Goal: Task Accomplishment & Management: Complete application form

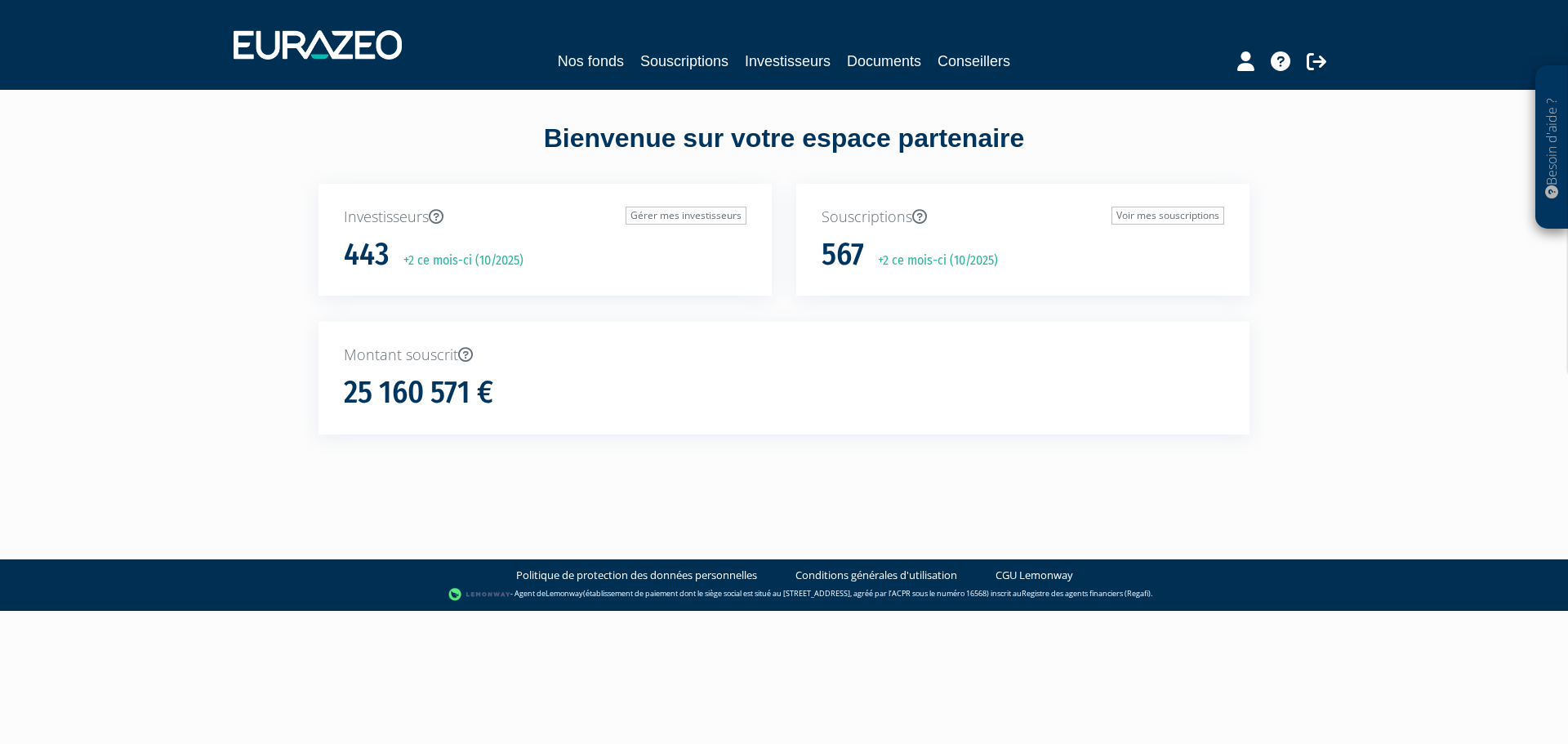
click at [314, 238] on div "Investisseurs Gérer mes investisseurs 443 +2 ce mois-ci (10/2025)" at bounding box center [545, 253] width 478 height 139
click at [662, 64] on link "Souscriptions" at bounding box center [684, 62] width 88 height 23
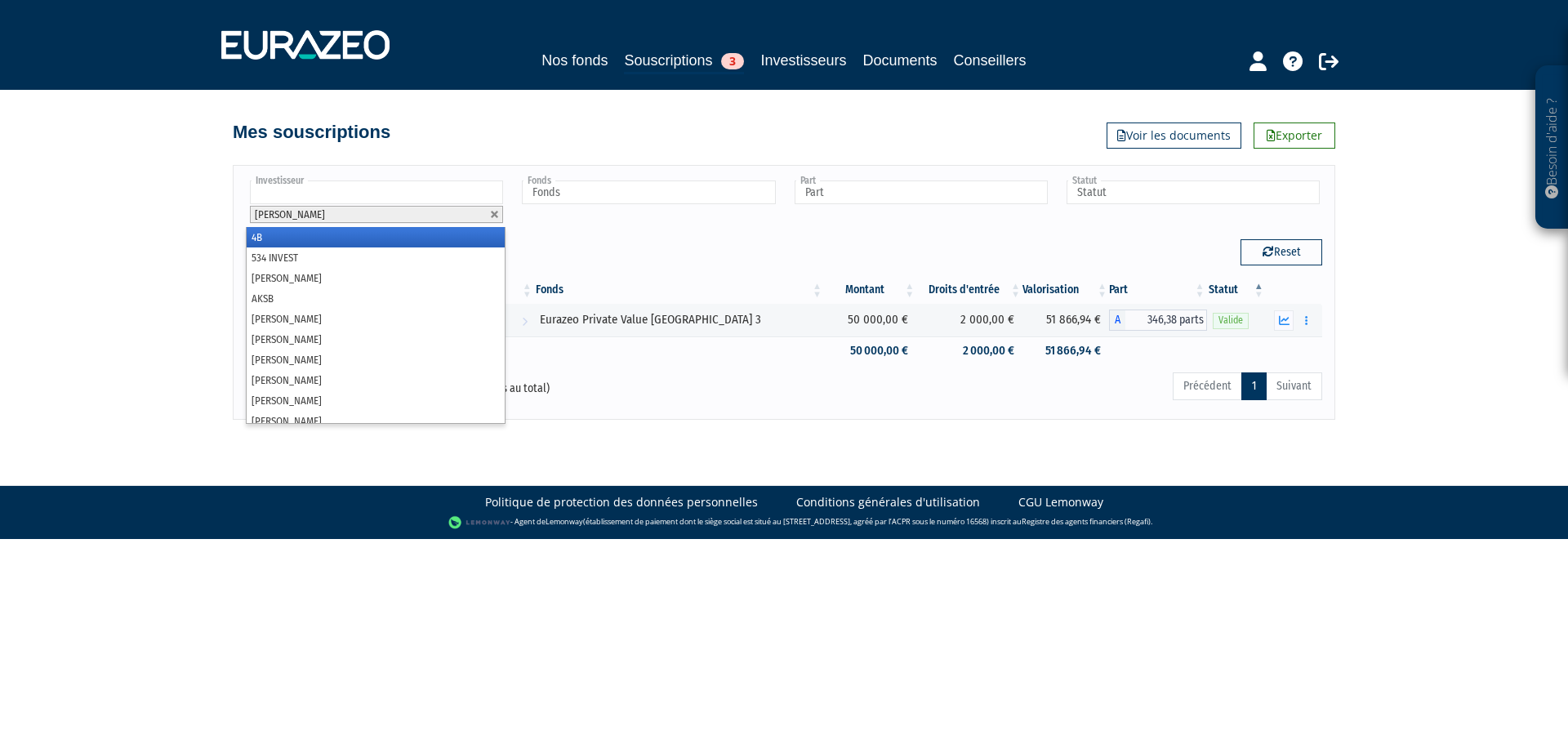
click at [340, 192] on input "text" at bounding box center [377, 192] width 253 height 24
click at [499, 210] on link at bounding box center [495, 215] width 10 height 10
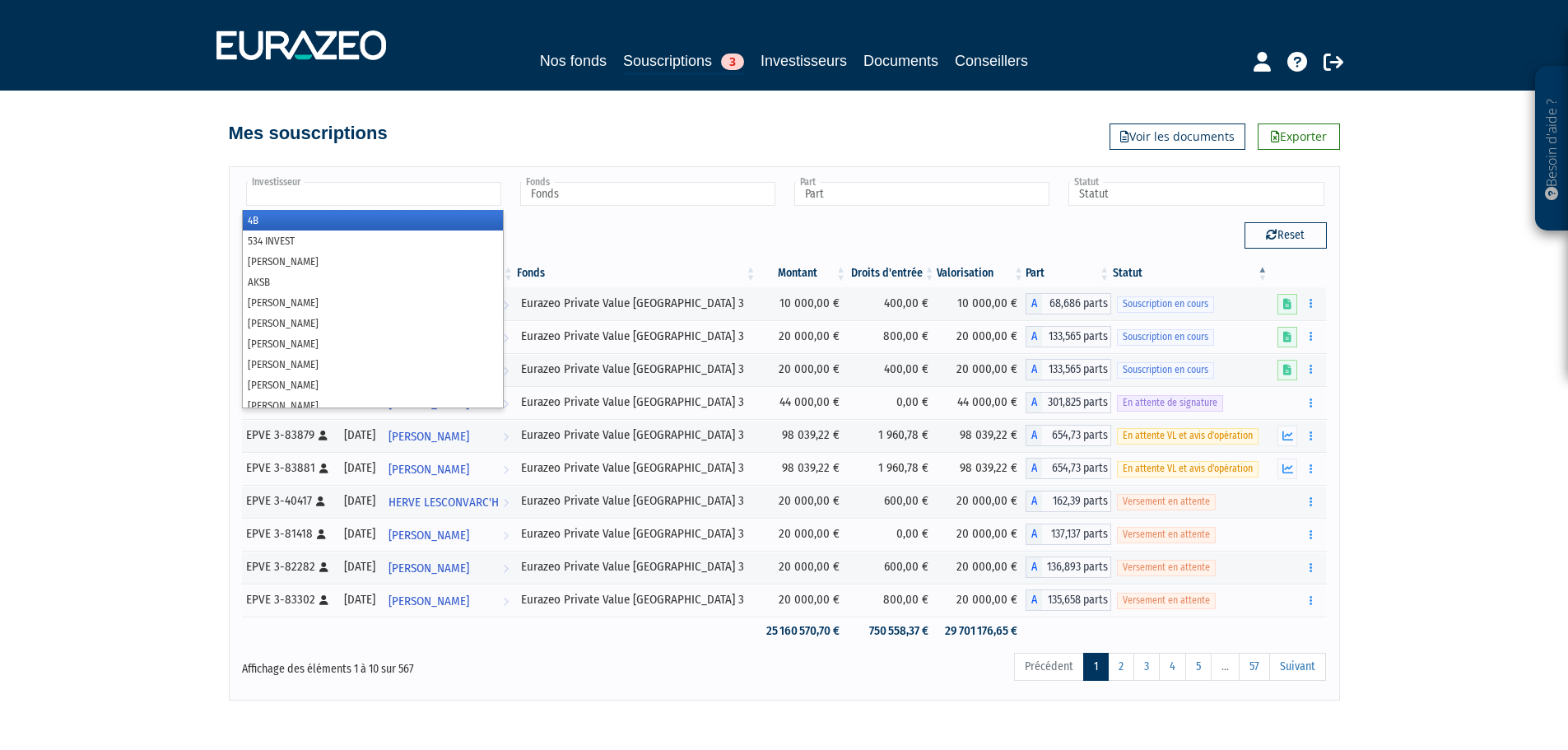
click at [352, 183] on input "text" at bounding box center [374, 194] width 255 height 24
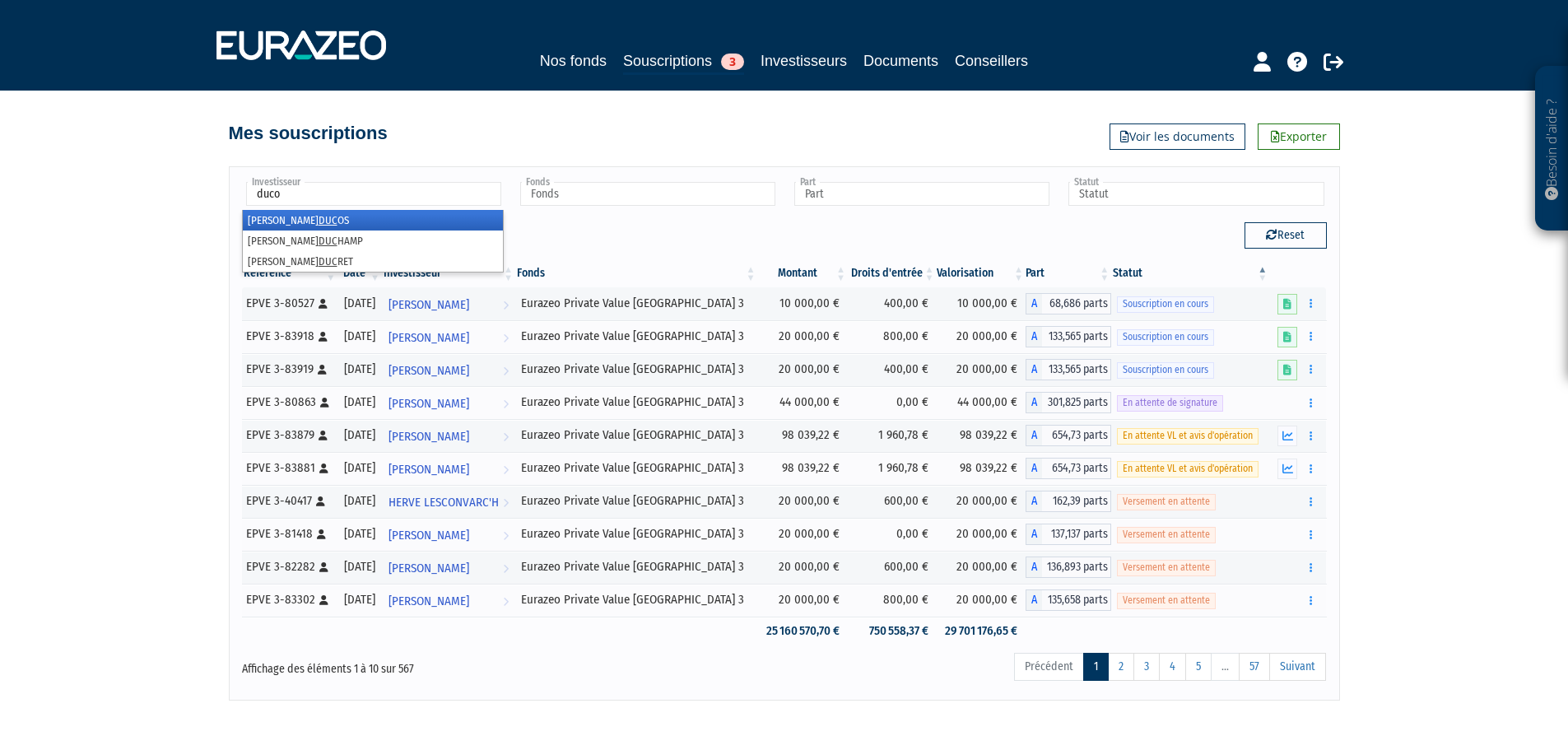
type input "ducos"
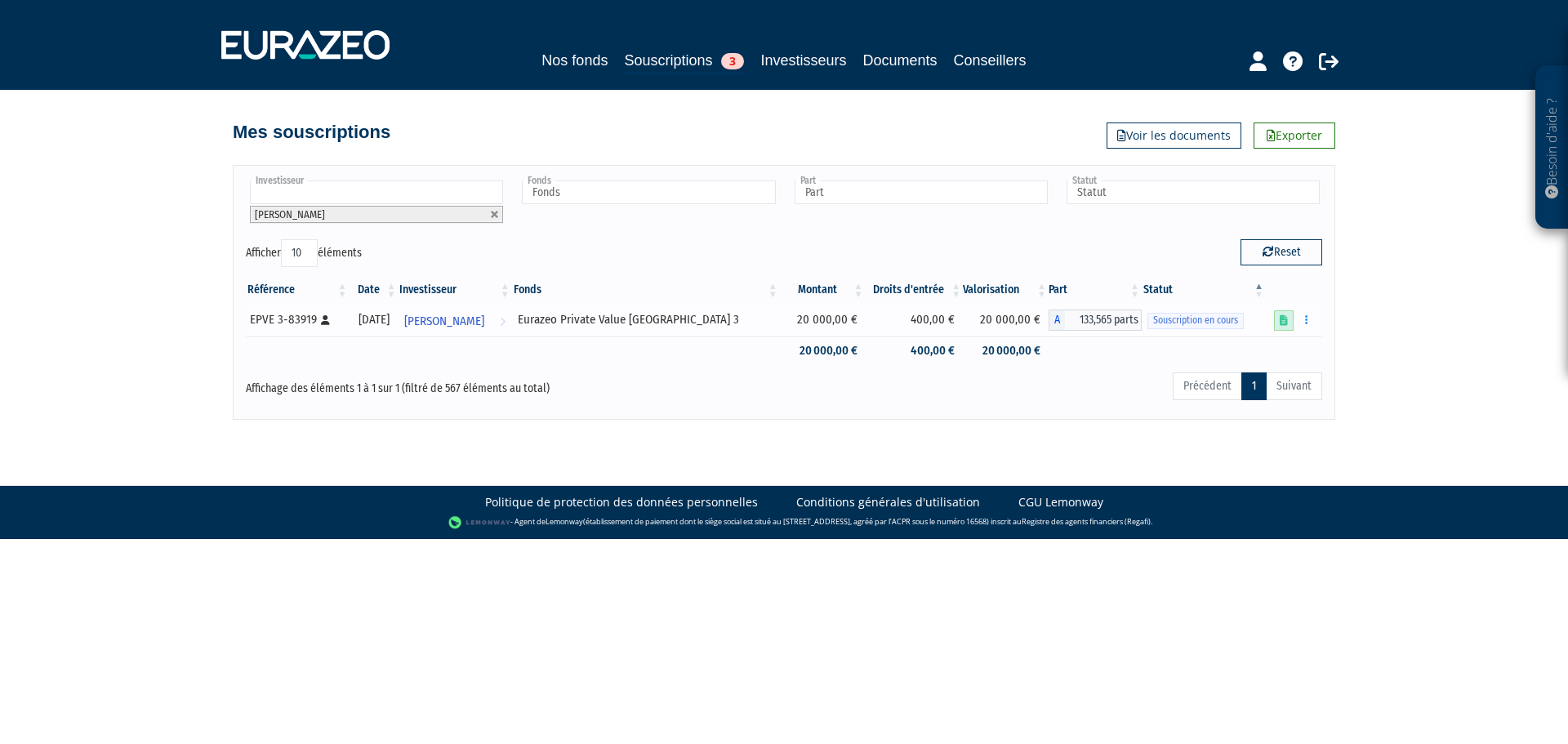
click at [1287, 320] on icon at bounding box center [1284, 320] width 8 height 11
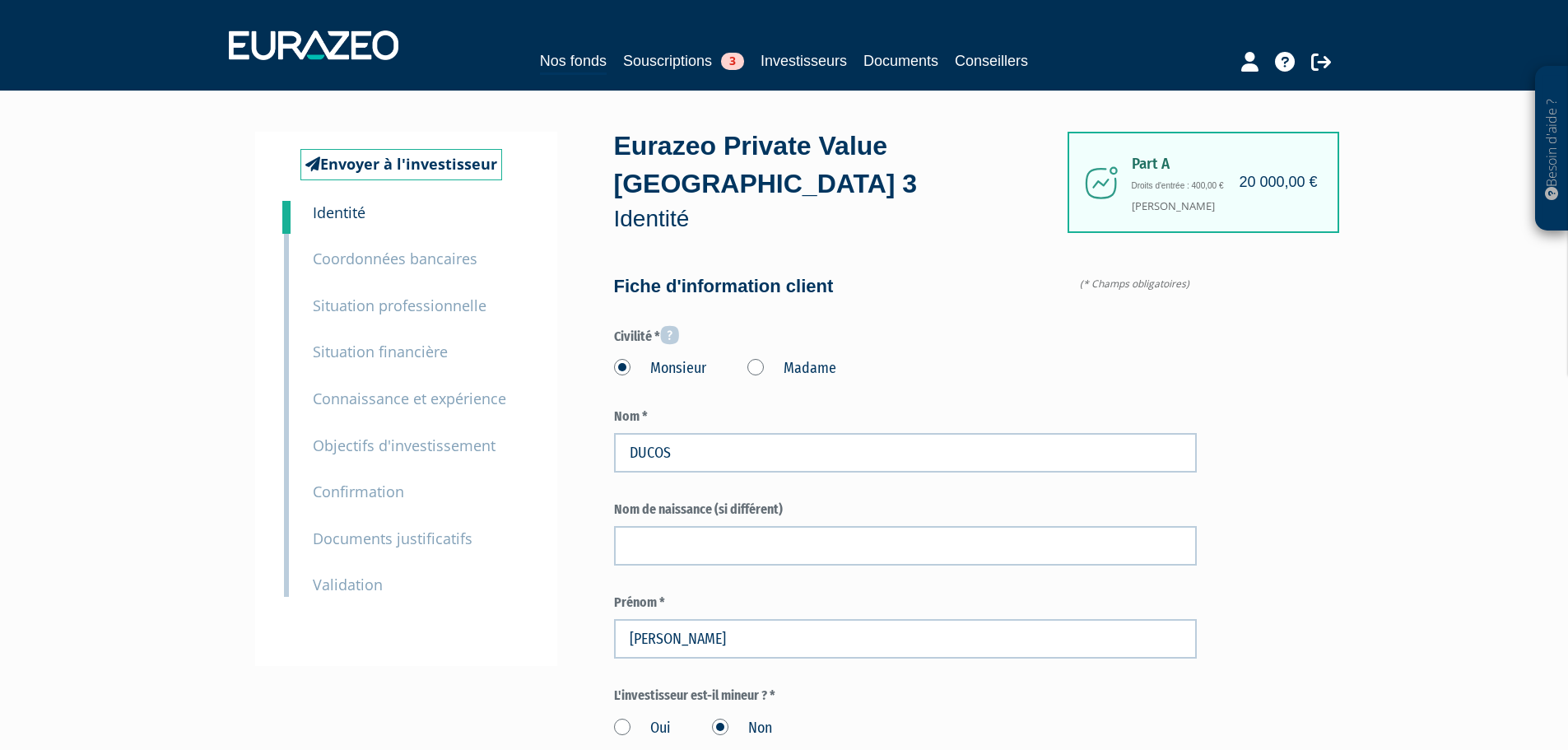
click at [375, 535] on small "Documents justificatifs" at bounding box center [392, 539] width 160 height 19
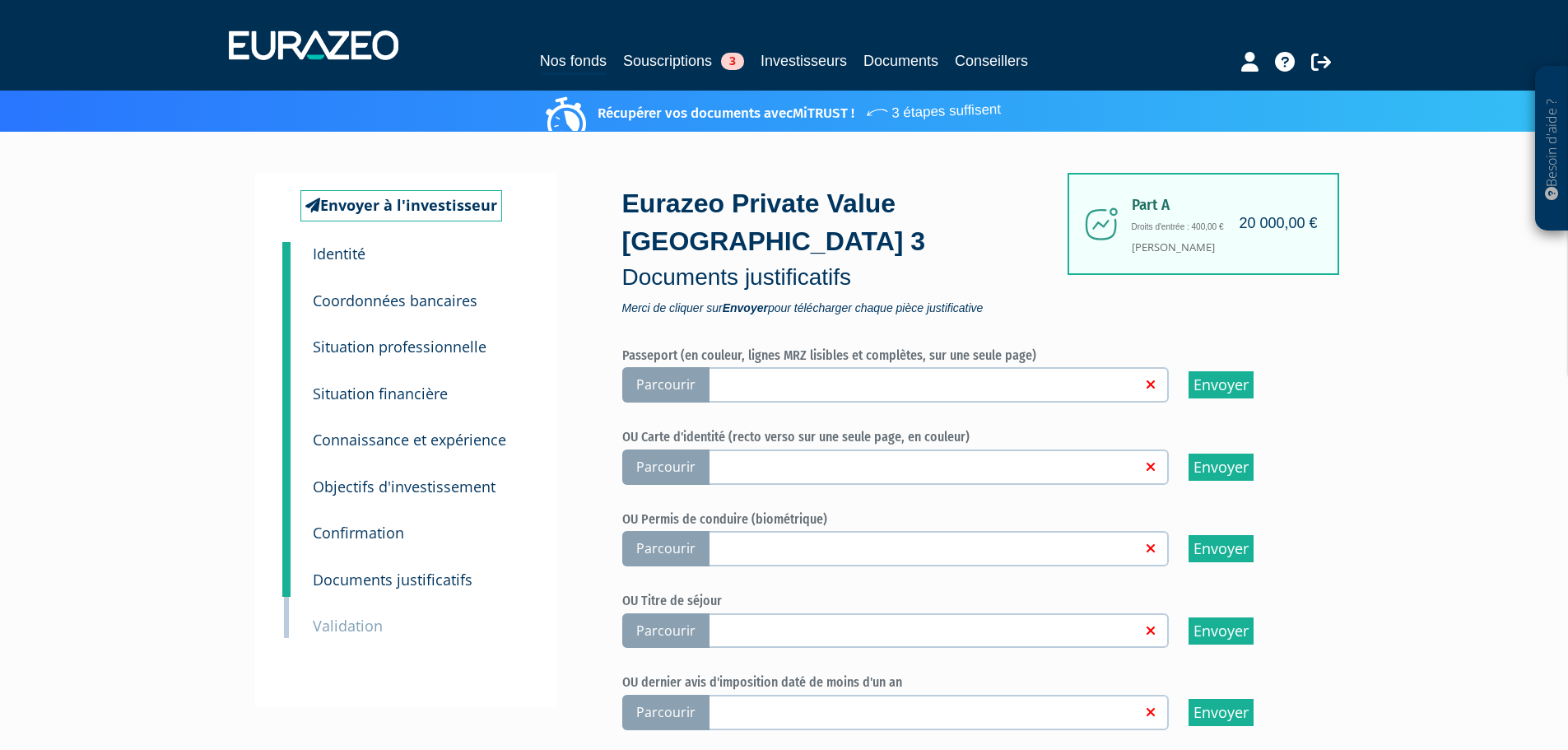
click at [663, 449] on span "Parcourir" at bounding box center [666, 467] width 88 height 35
click at [0, 0] on input "Parcourir" at bounding box center [0, 0] width 0 height 0
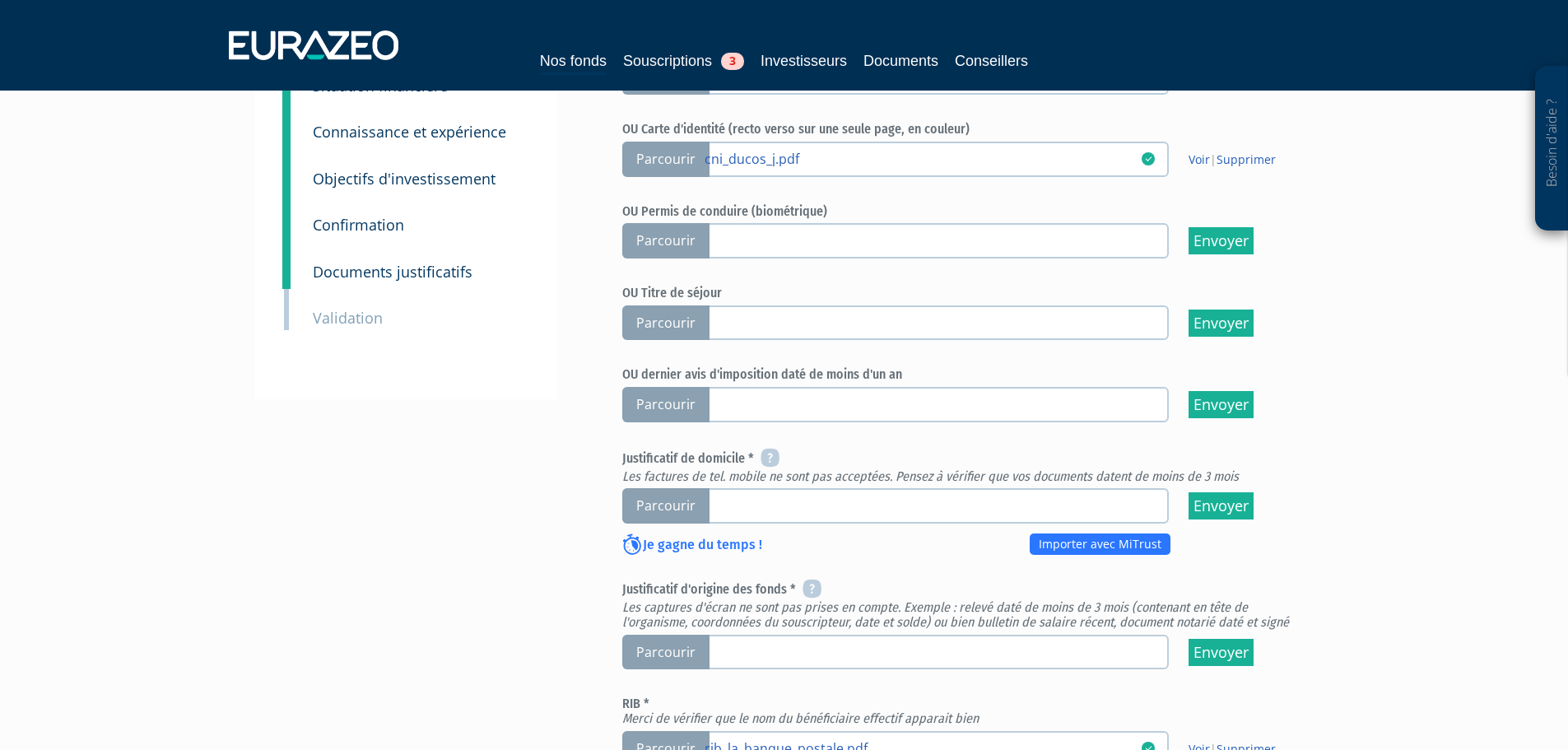
scroll to position [329, 0]
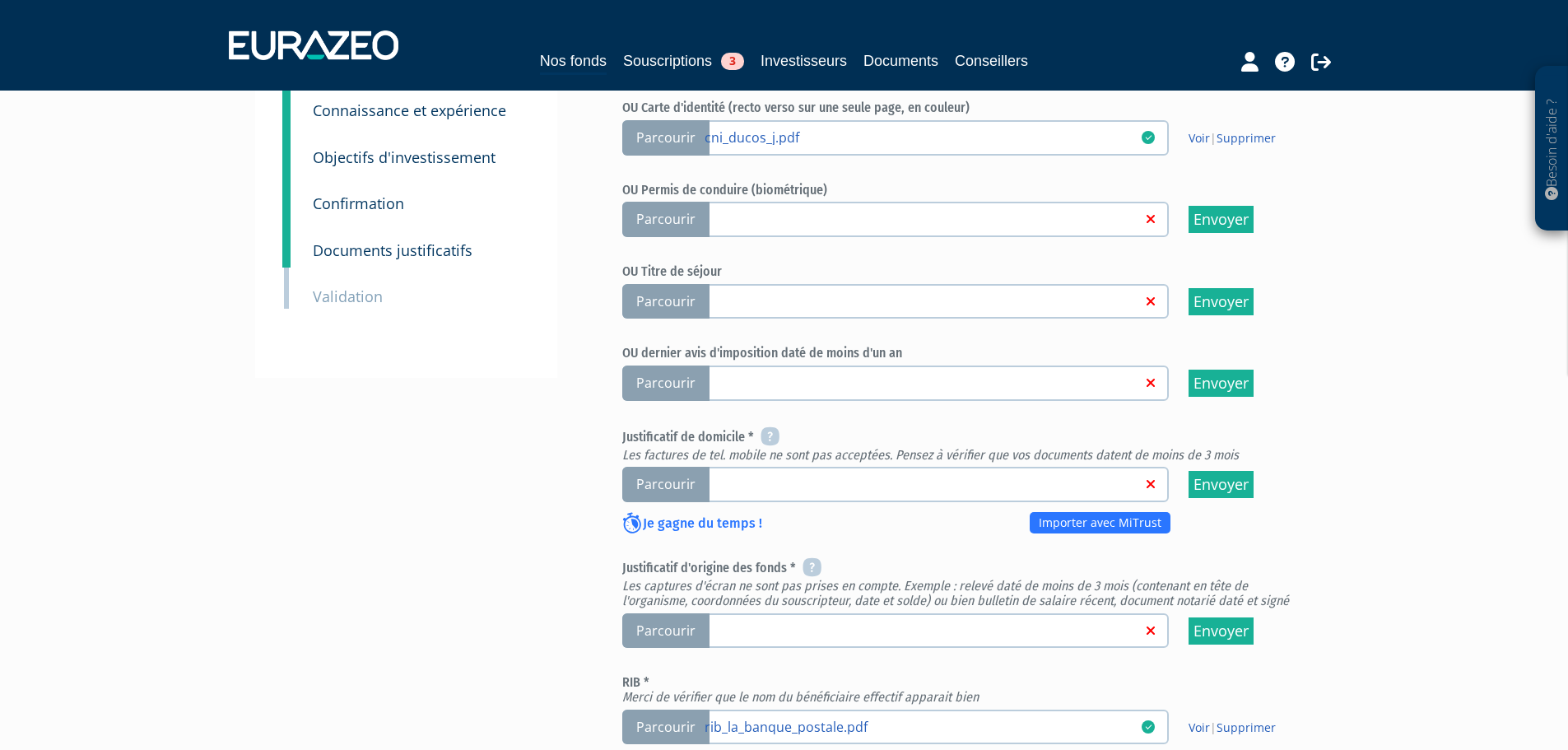
click at [668, 467] on span "Parcourir" at bounding box center [666, 484] width 88 height 35
click at [0, 0] on input "Parcourir" at bounding box center [0, 0] width 0 height 0
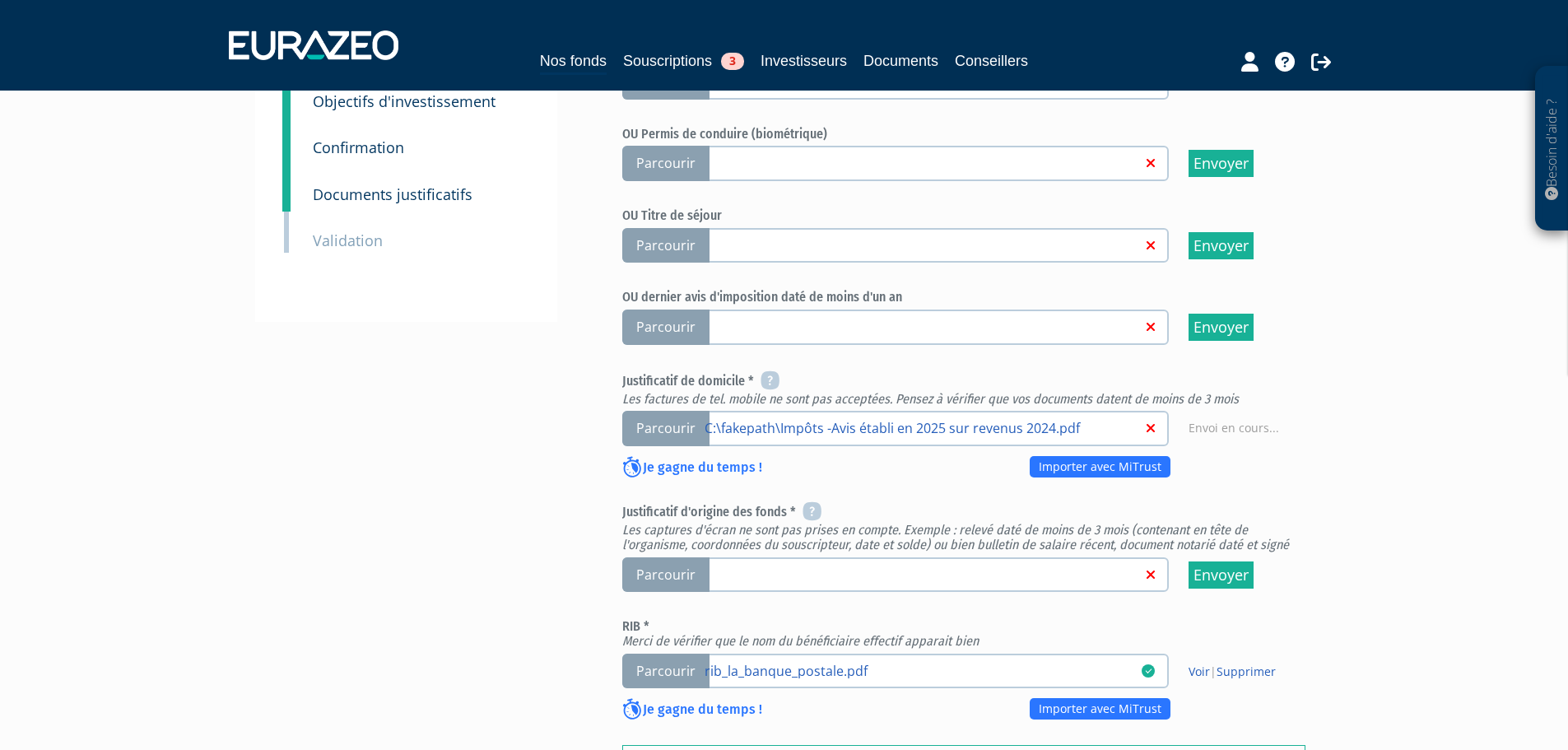
scroll to position [409, 0]
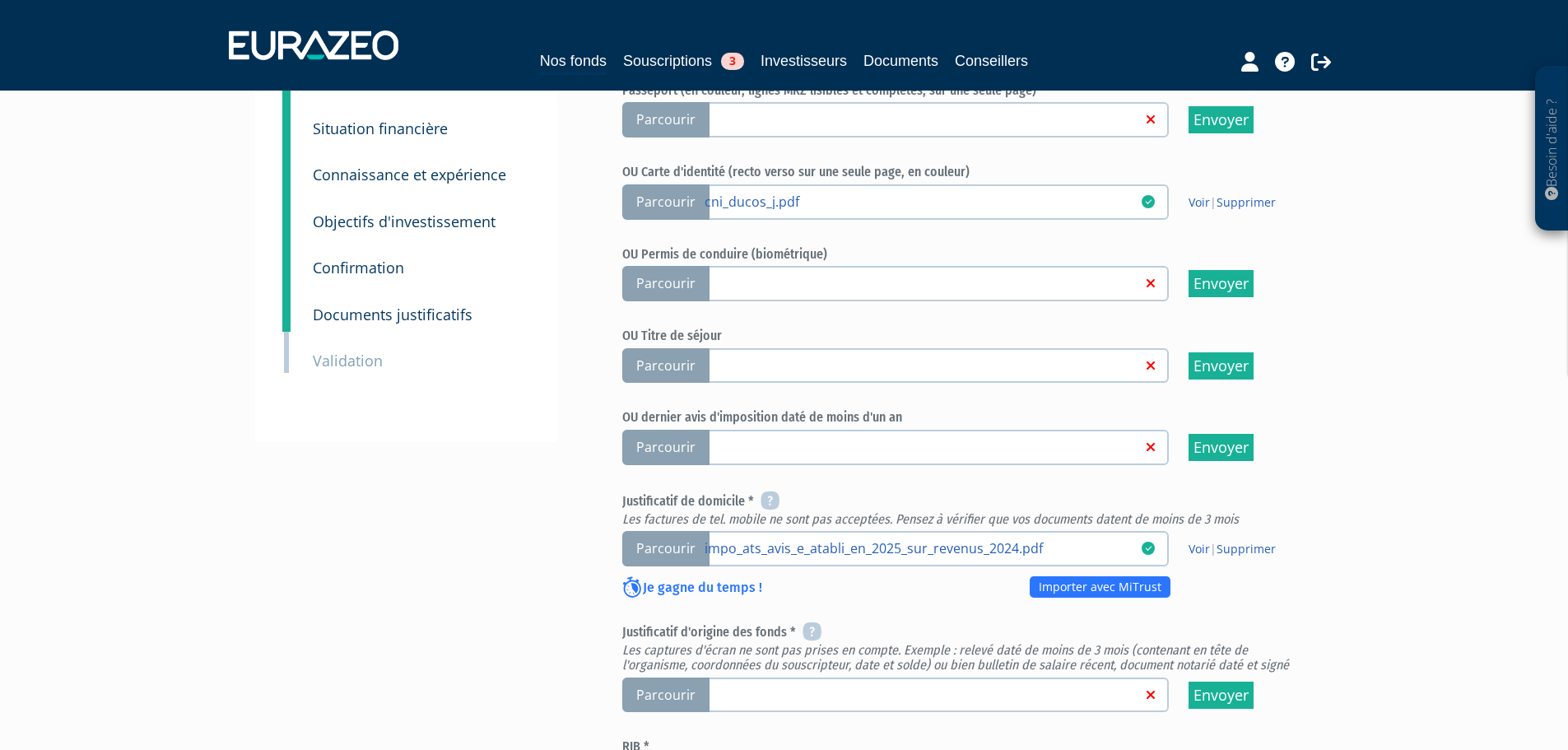
scroll to position [494, 0]
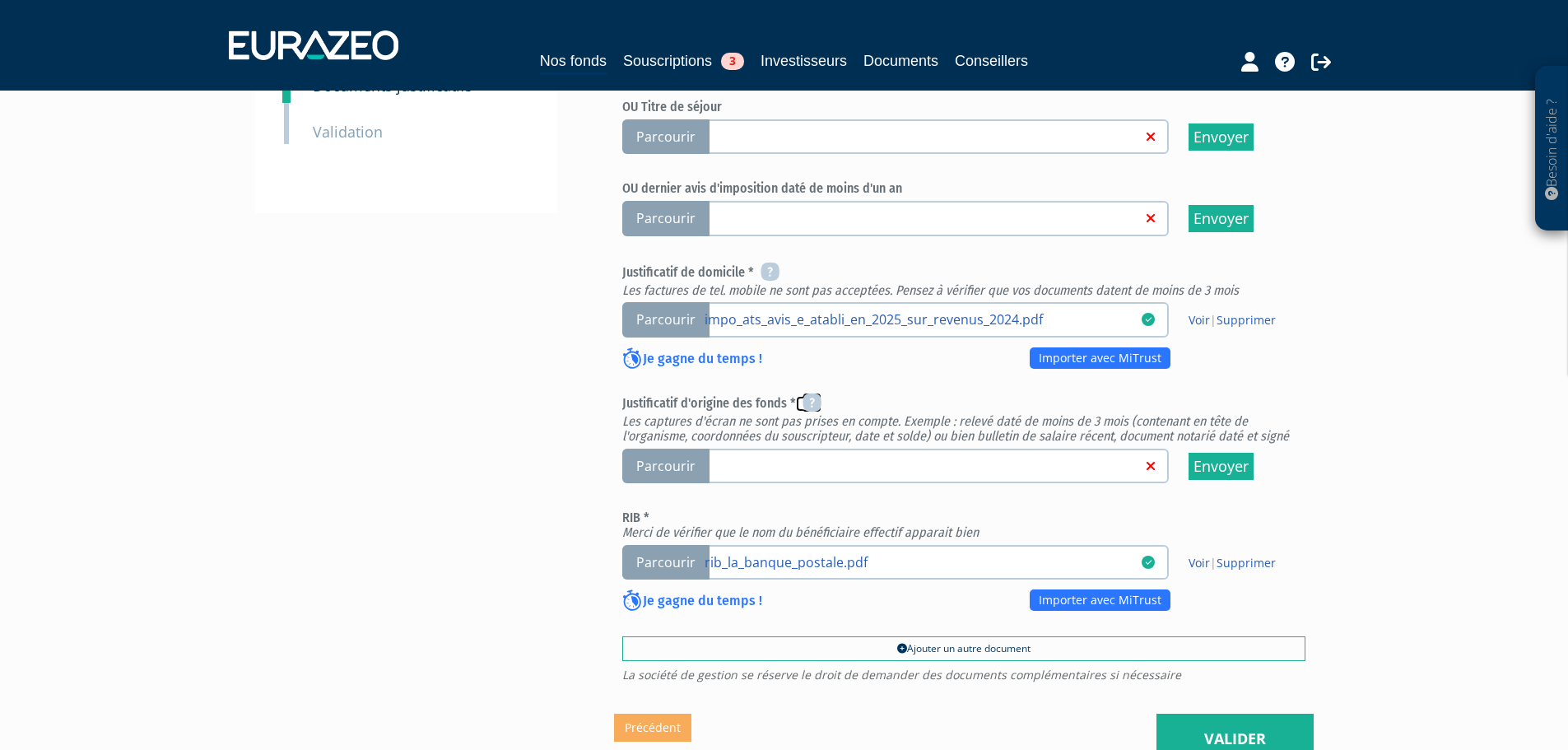
click at [814, 393] on icon at bounding box center [811, 402] width 19 height 19
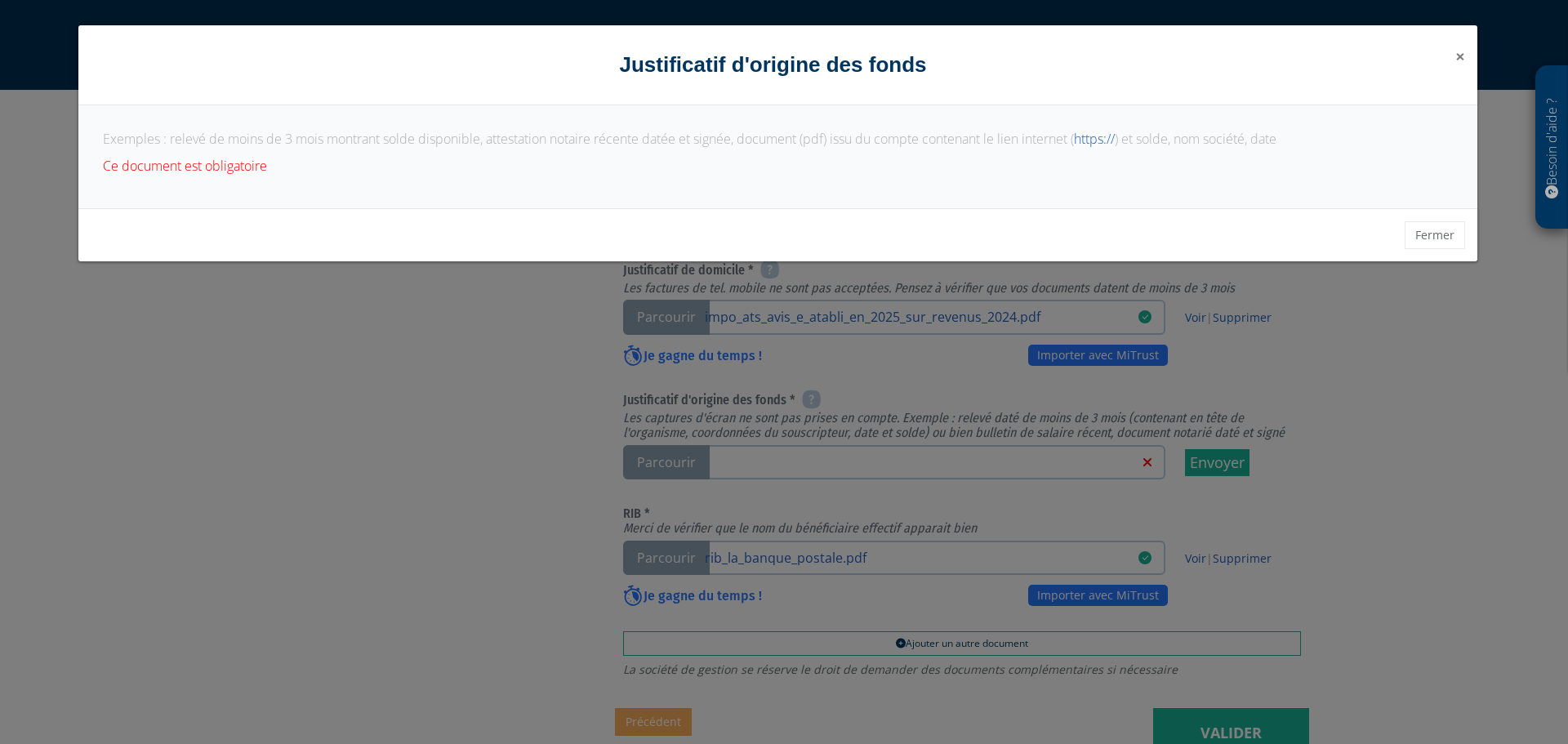
click at [1458, 57] on span "×" at bounding box center [1461, 56] width 10 height 23
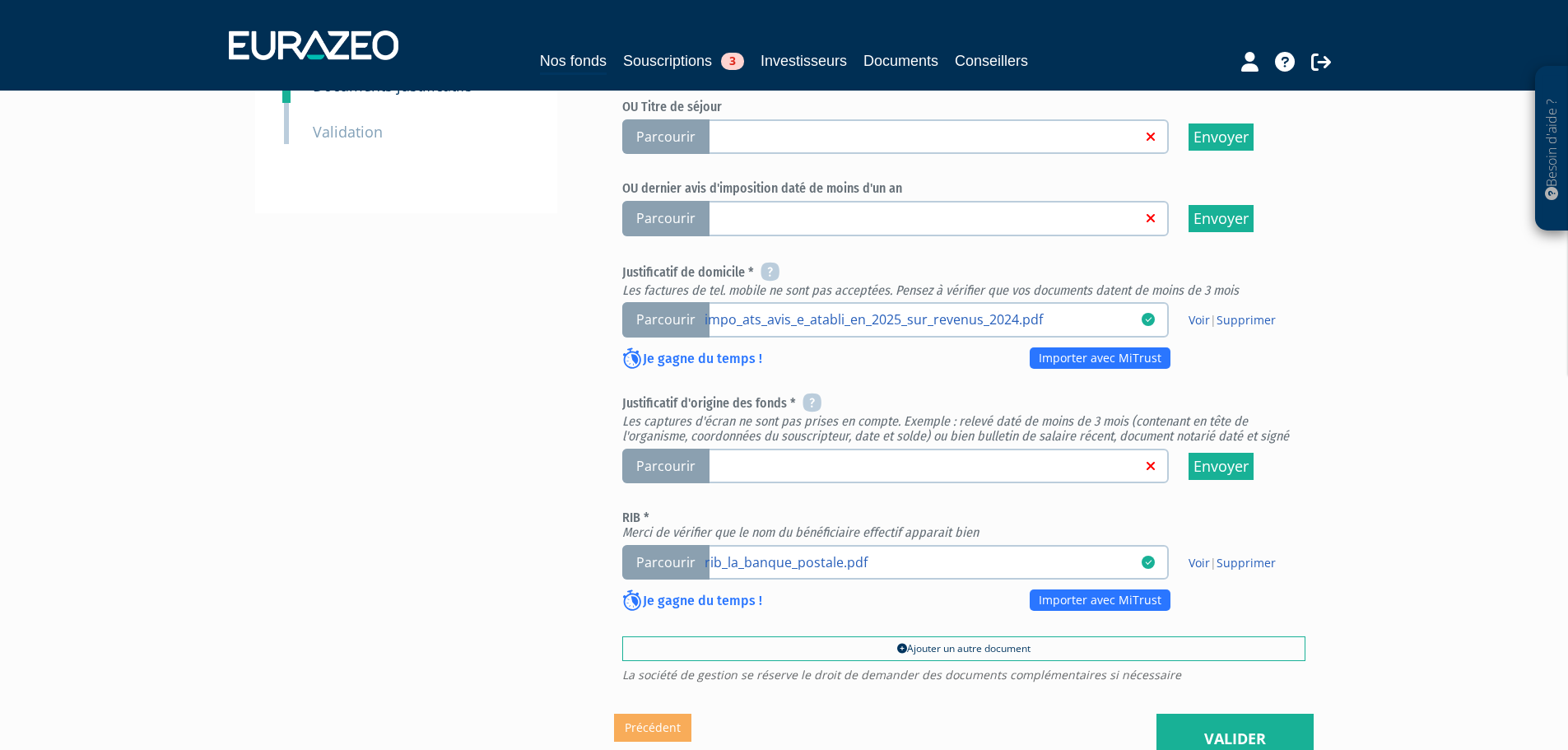
click at [674, 449] on span "Parcourir" at bounding box center [666, 467] width 88 height 35
click at [0, 0] on input "Parcourir" at bounding box center [0, 0] width 0 height 0
drag, startPoint x: 328, startPoint y: 414, endPoint x: 345, endPoint y: 428, distance: 22.0
click at [343, 419] on div "Envoyer à l'investisseur 1 Identité 2 Coordonnées bancaires 3 Situation profess…" at bounding box center [784, 221] width 1033 height 1086
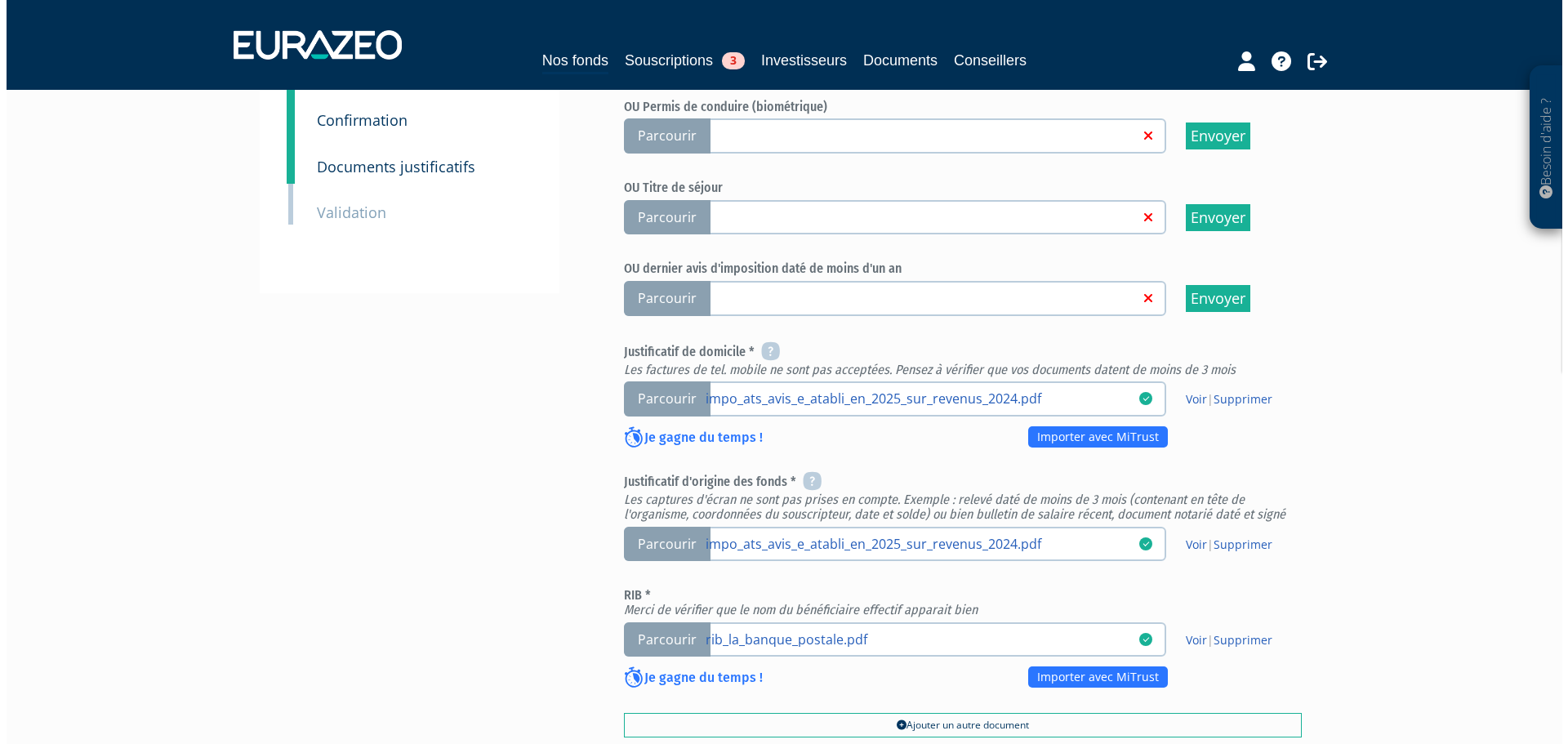
scroll to position [572, 0]
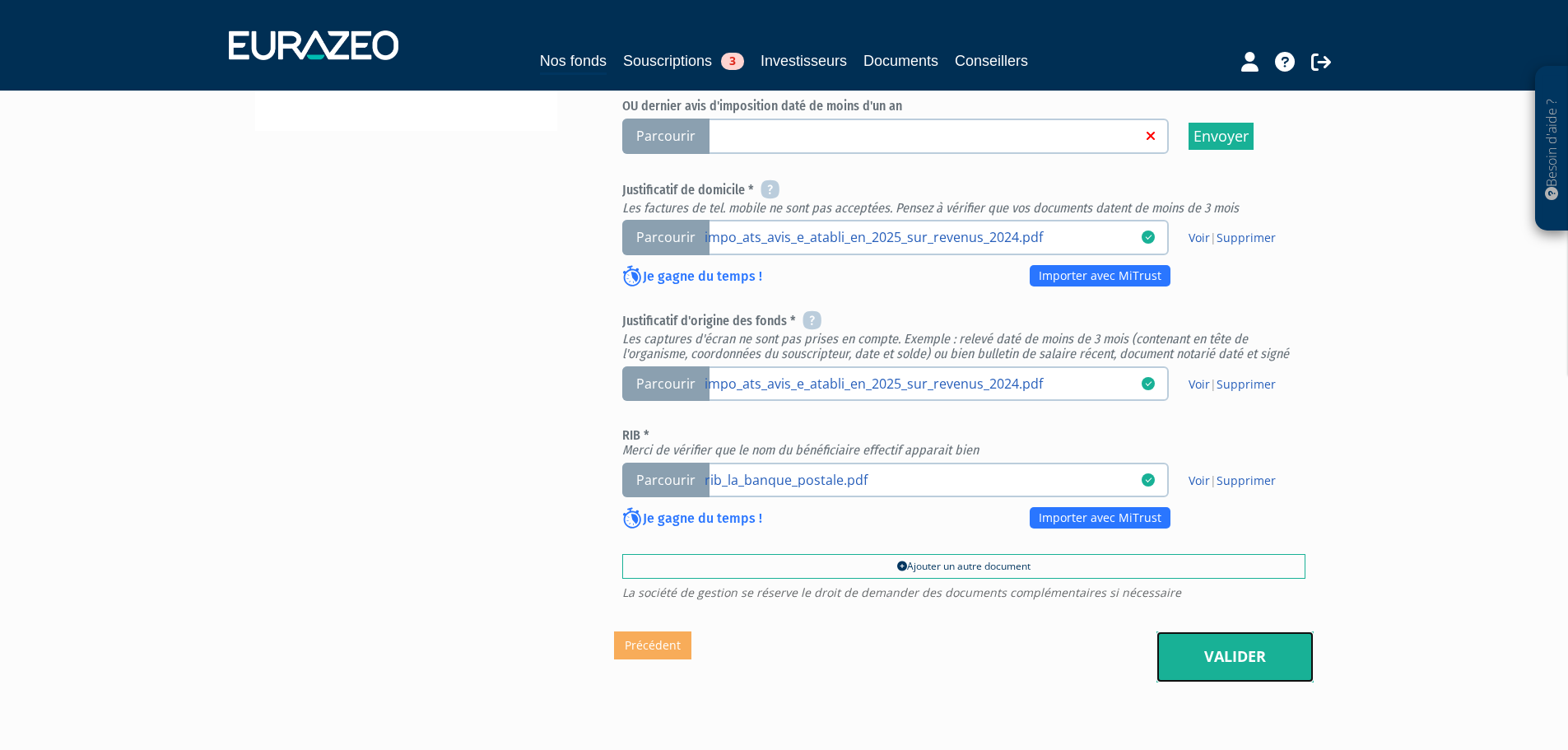
click at [1221, 631] on link "Valider" at bounding box center [1234, 656] width 157 height 51
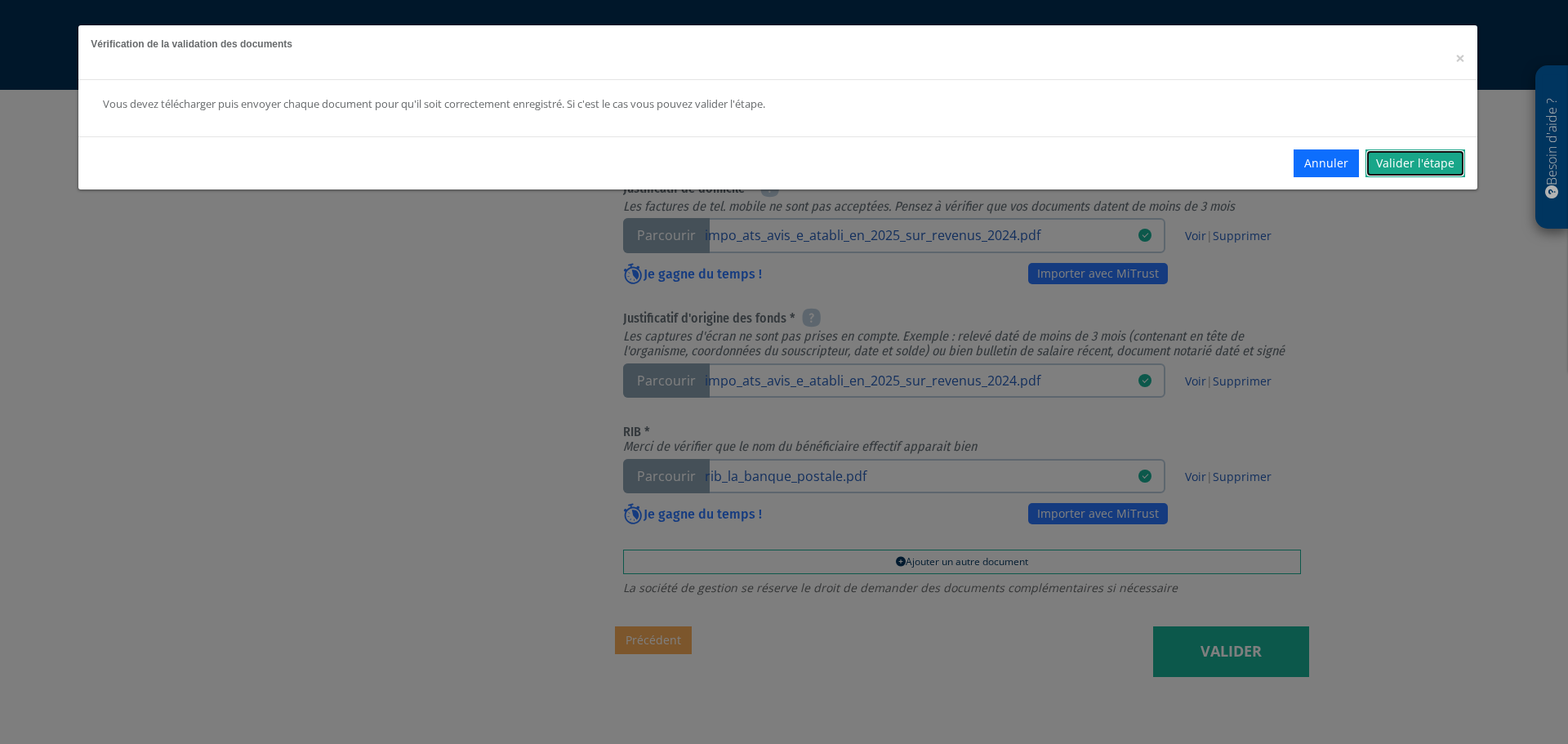
click at [1407, 162] on link "Valider l'étape" at bounding box center [1415, 163] width 100 height 28
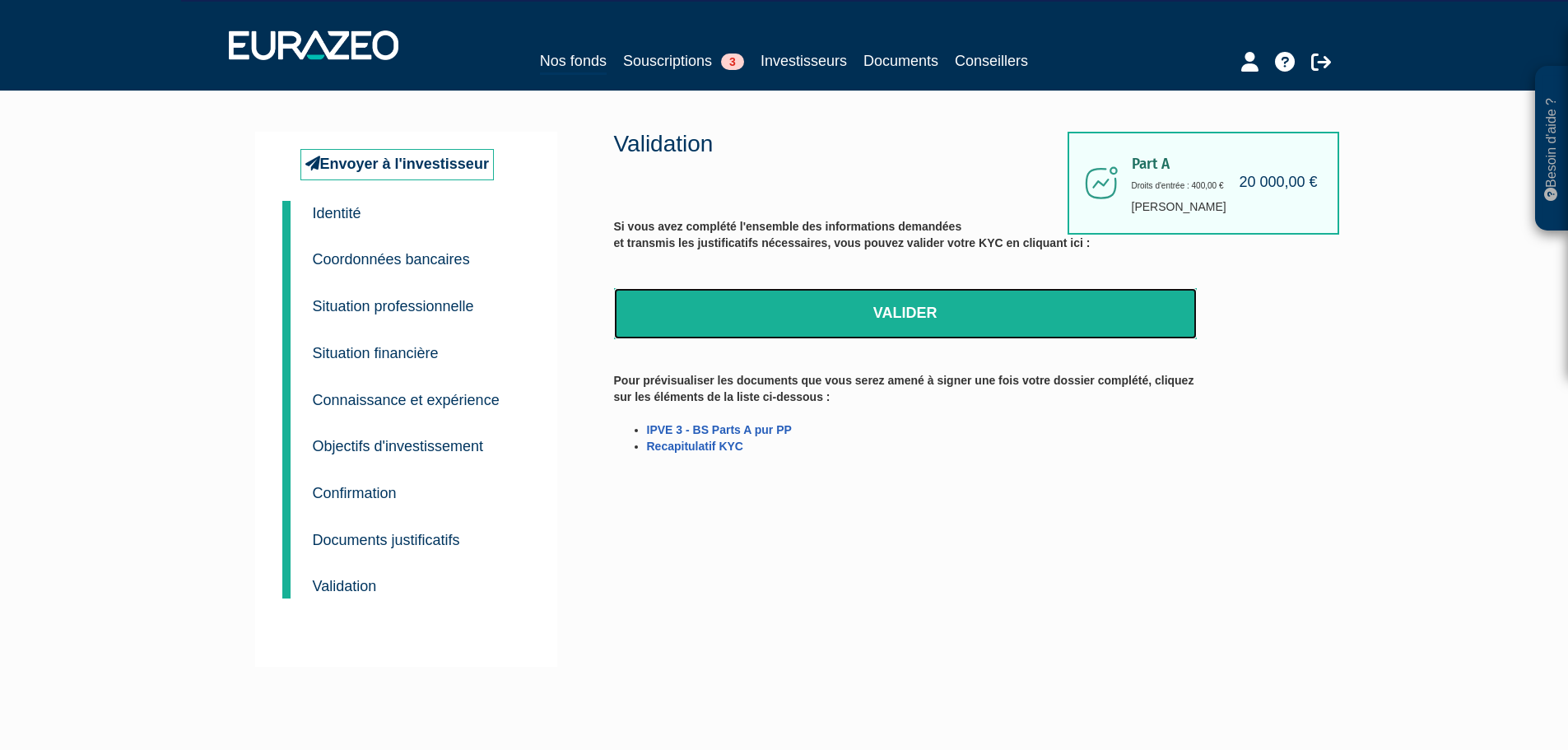
drag, startPoint x: 928, startPoint y: 312, endPoint x: 858, endPoint y: 51, distance: 270.2
click at [928, 312] on link "Valider" at bounding box center [905, 314] width 582 height 51
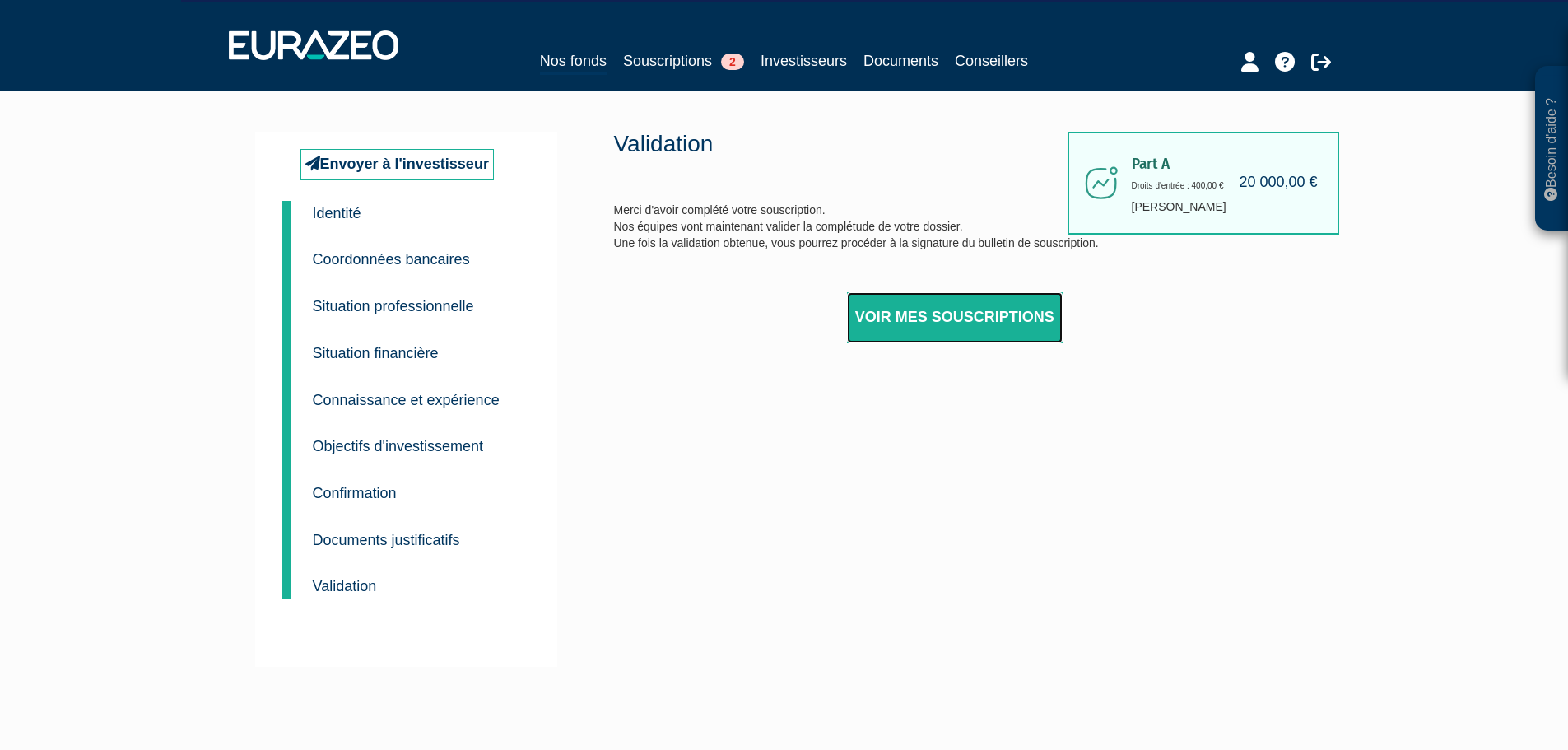
click at [921, 315] on link "Voir mes souscriptions" at bounding box center [954, 318] width 215 height 51
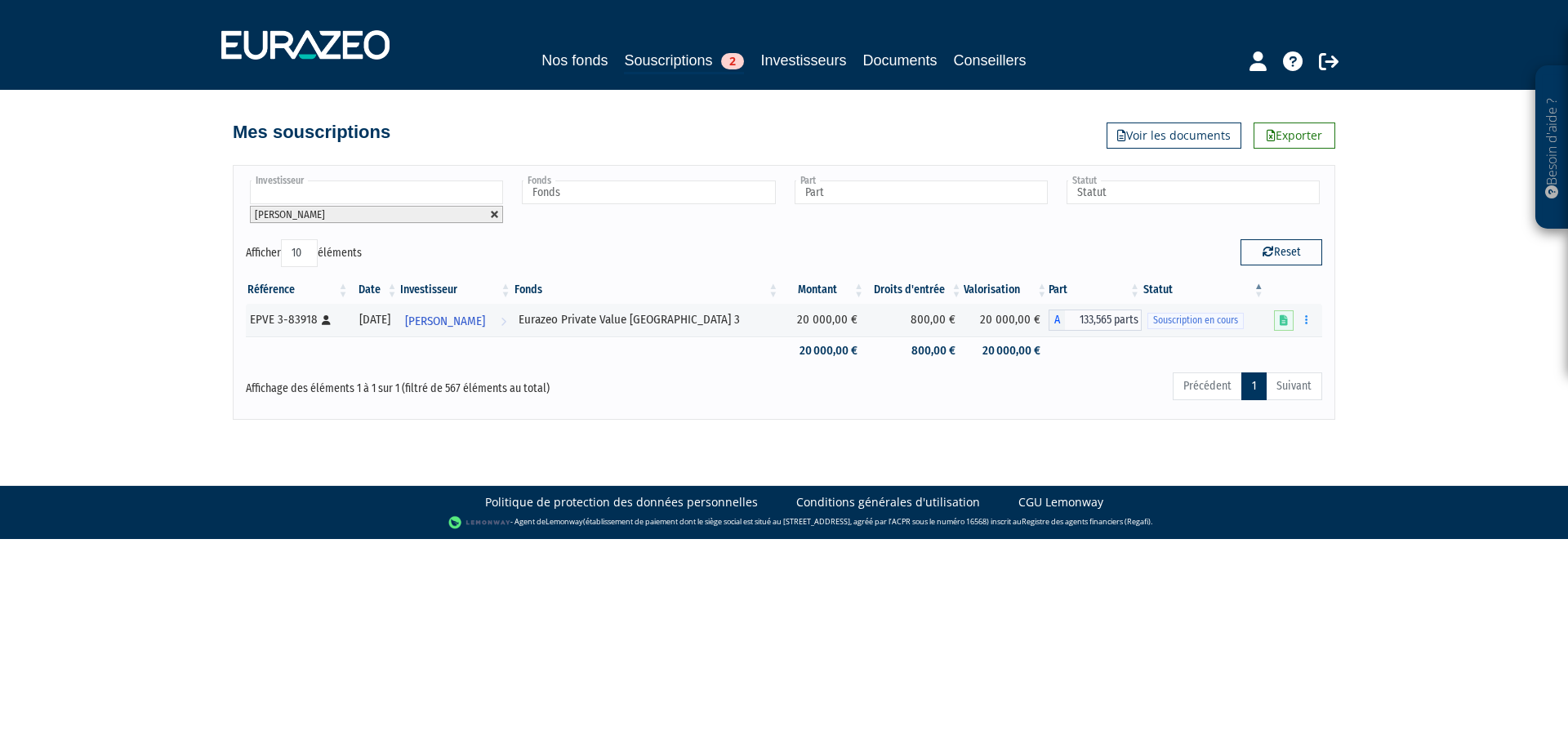
click at [493, 213] on link at bounding box center [495, 215] width 10 height 10
type input "Investisseur"
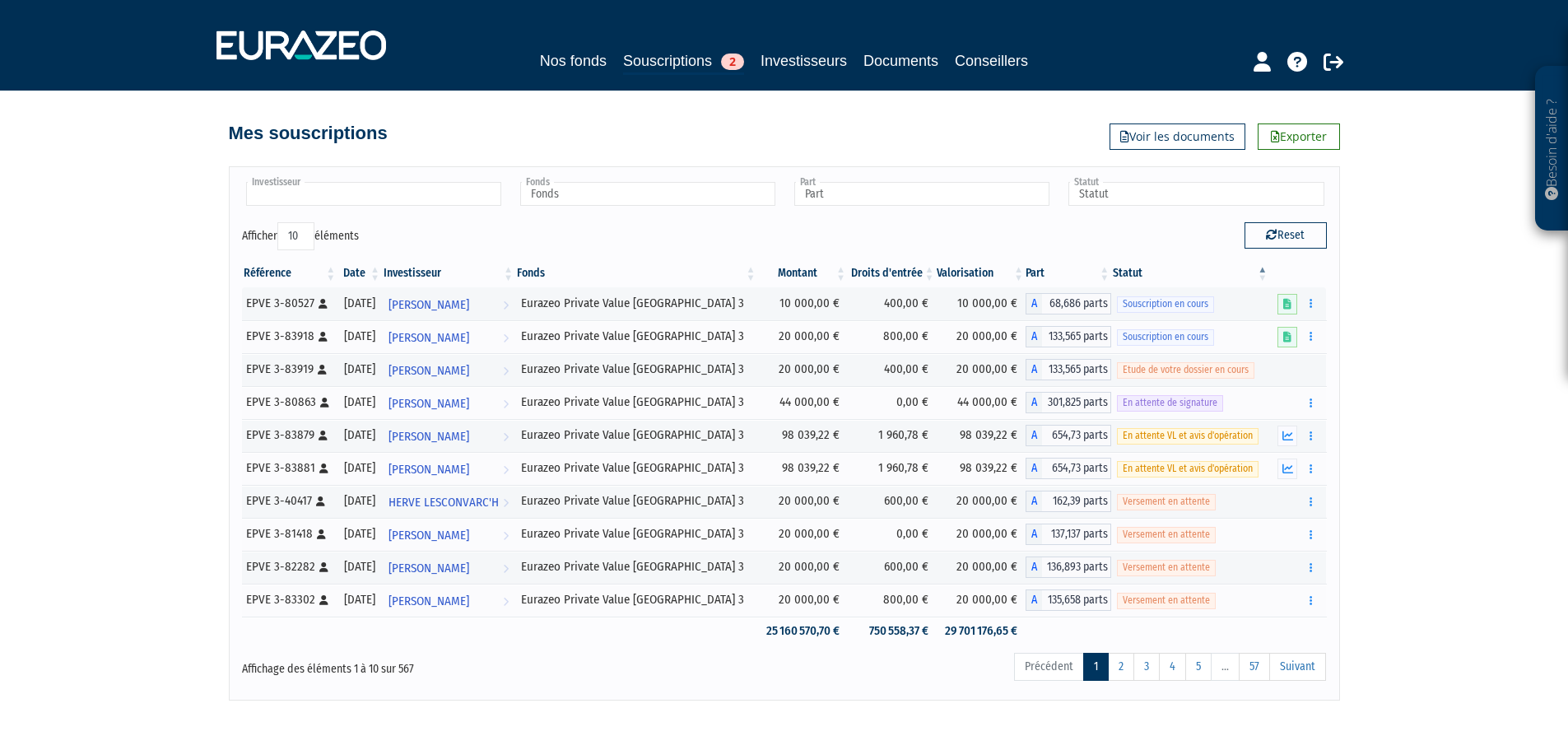
click at [307, 191] on input "text" at bounding box center [374, 194] width 255 height 24
type input "[PERSON_NAME]"
drag, startPoint x: 409, startPoint y: 221, endPoint x: 339, endPoint y: 215, distance: 70.3
click at [339, 215] on li "[PERSON_NAME]" at bounding box center [372, 219] width 260 height 20
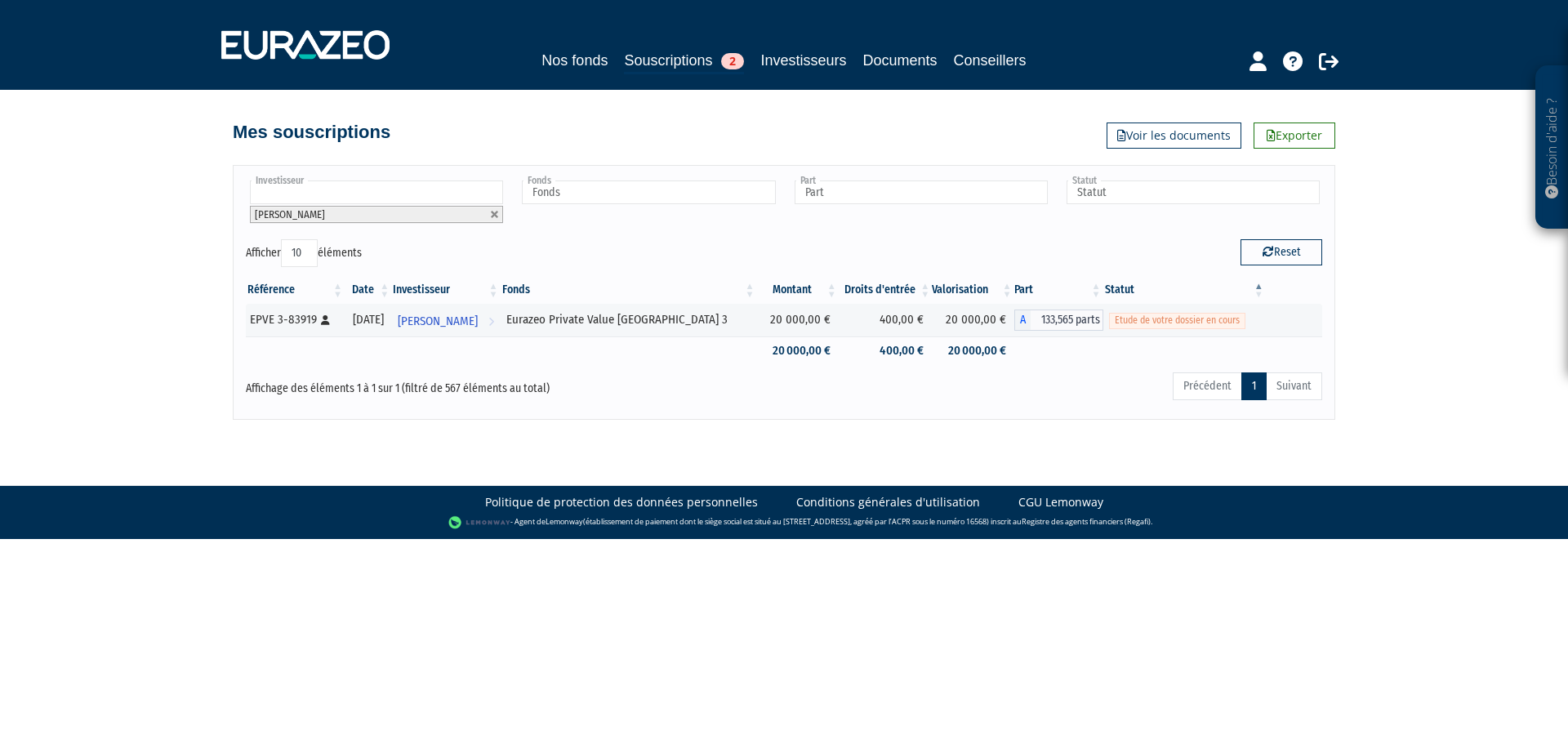
click at [503, 218] on li "[PERSON_NAME]" at bounding box center [377, 215] width 253 height 17
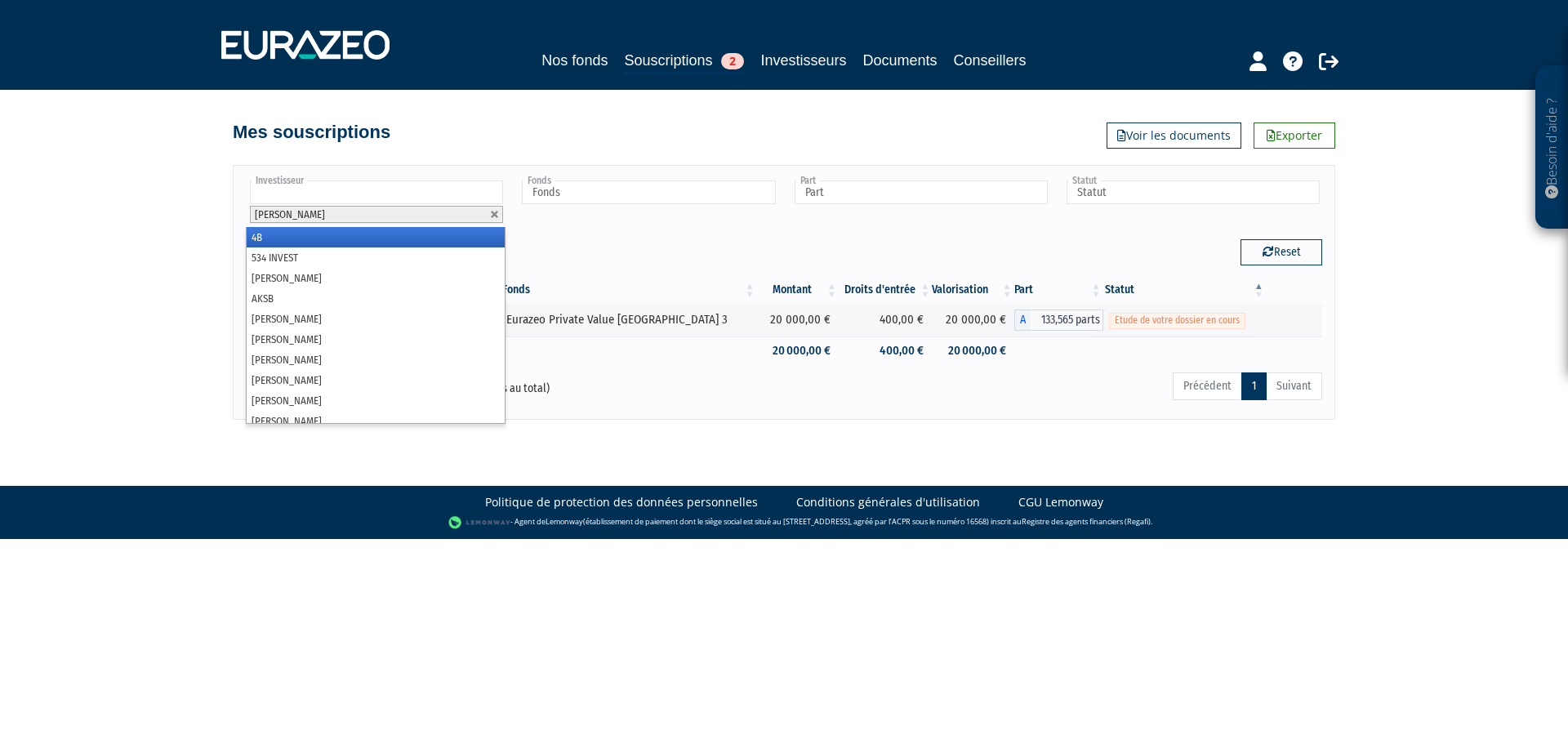
click at [486, 213] on li "[PERSON_NAME]" at bounding box center [377, 215] width 253 height 17
click at [495, 214] on link at bounding box center [495, 215] width 10 height 10
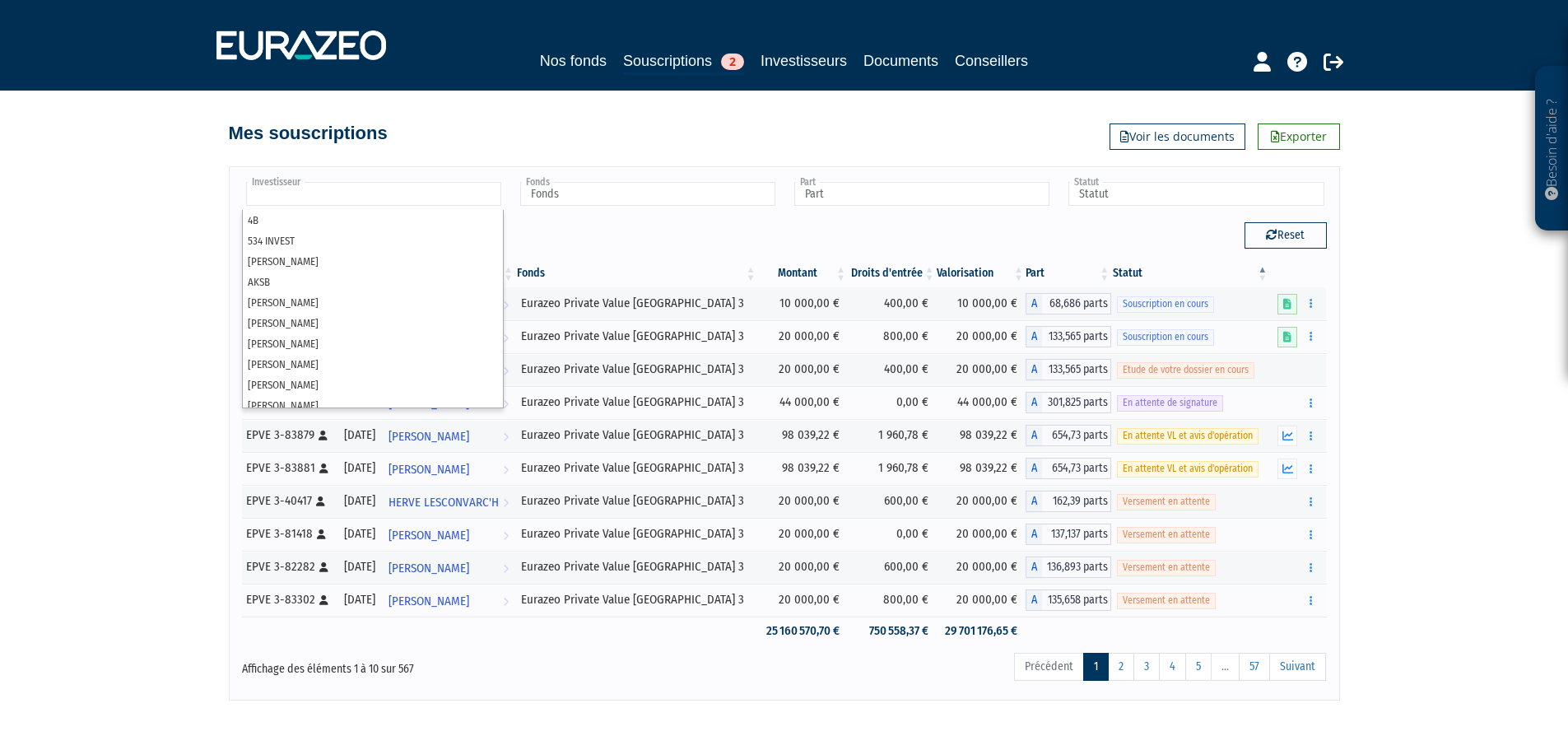
type input "Investisseur"
click at [135, 226] on div "Besoin d'aide ? × J'ai besoin d'aide Si vous avez une question à propos du fonc…" at bounding box center [784, 350] width 1568 height 700
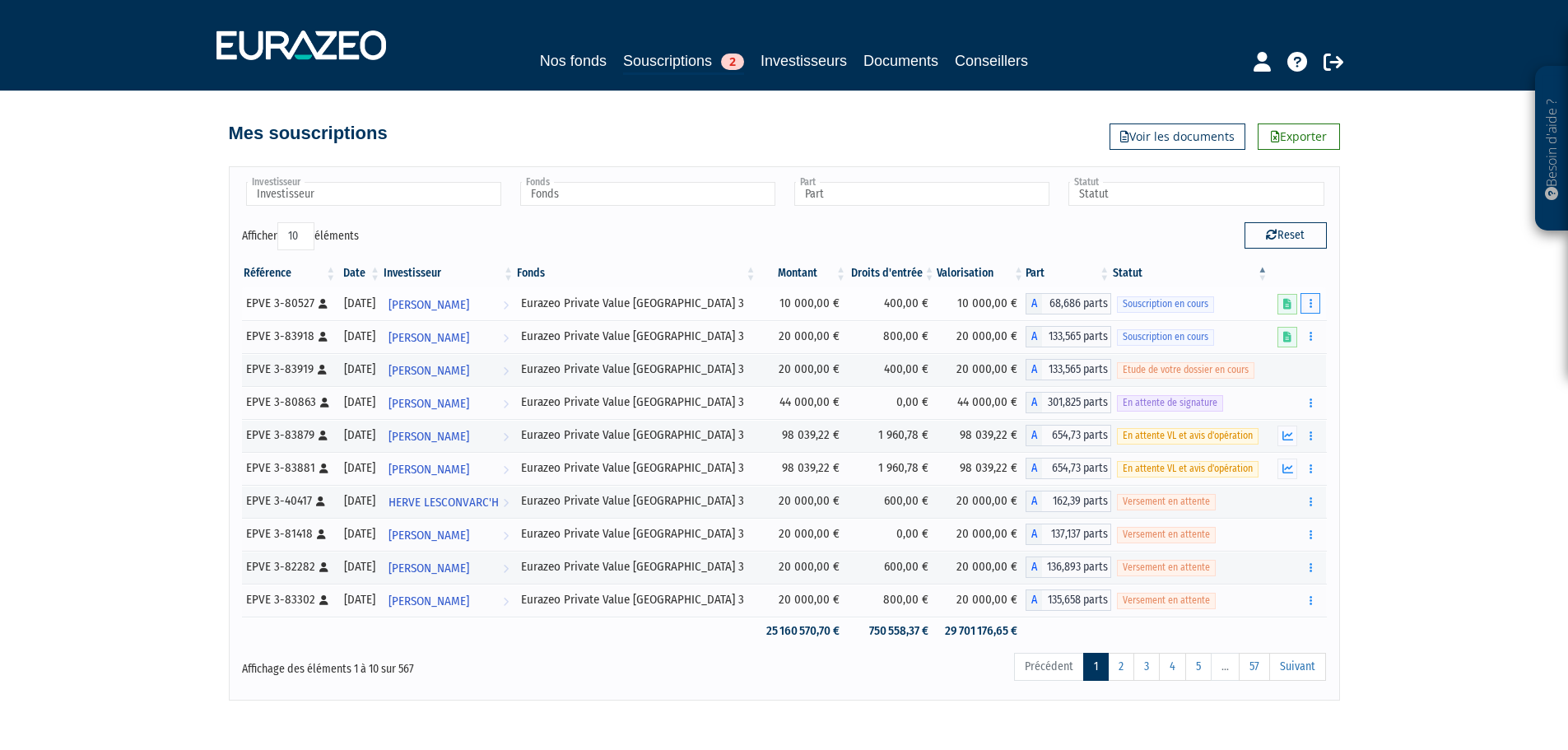
click at [1312, 302] on icon "button" at bounding box center [1310, 303] width 3 height 11
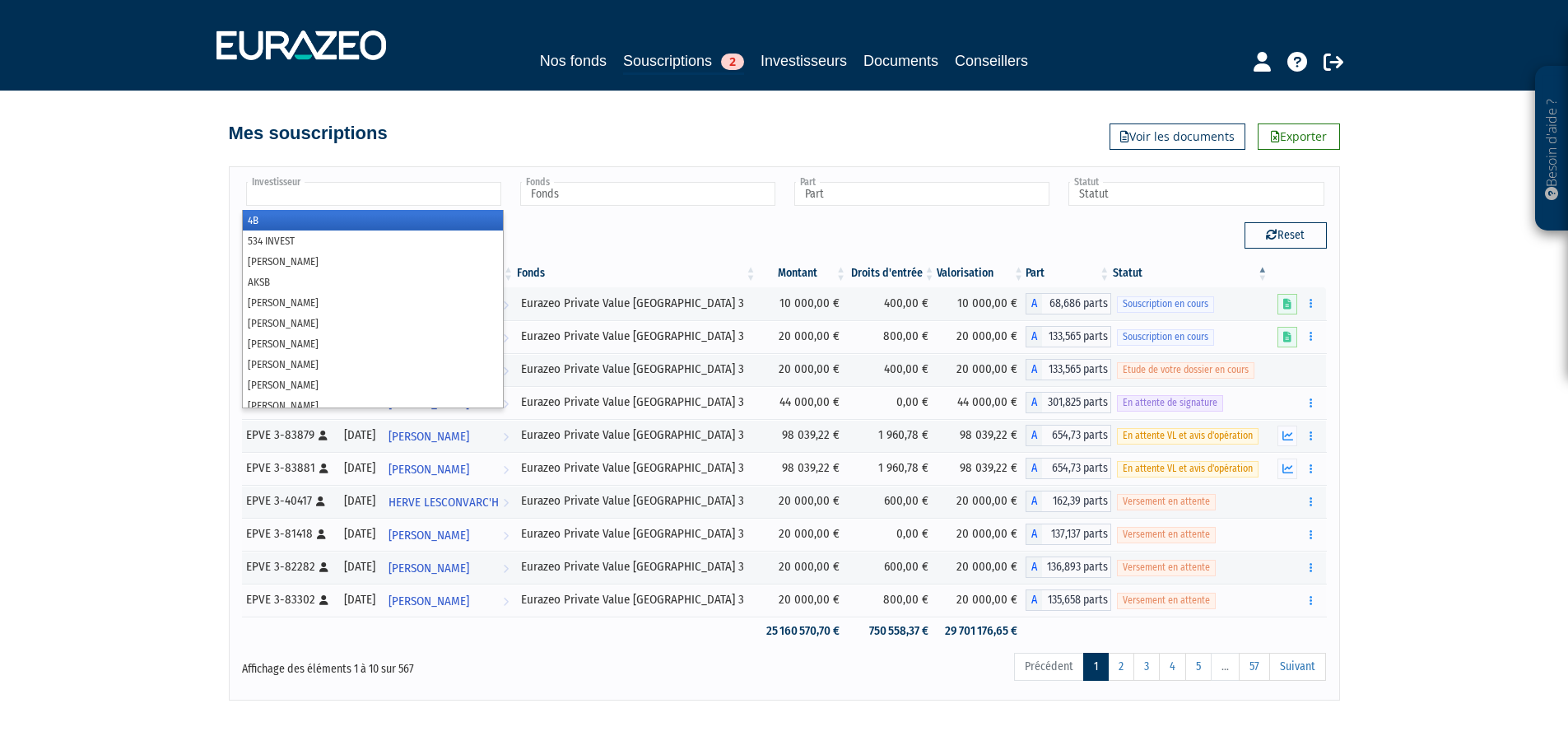
drag, startPoint x: 358, startPoint y: 189, endPoint x: 188, endPoint y: 162, distance: 172.1
click at [188, 162] on div "Besoin d'aide ? × J'ai besoin d'aide Si vous avez une question à propos du fonc…" at bounding box center [784, 350] width 1568 height 700
type input "Investisseur"
click at [352, 187] on input "text" at bounding box center [374, 194] width 255 height 24
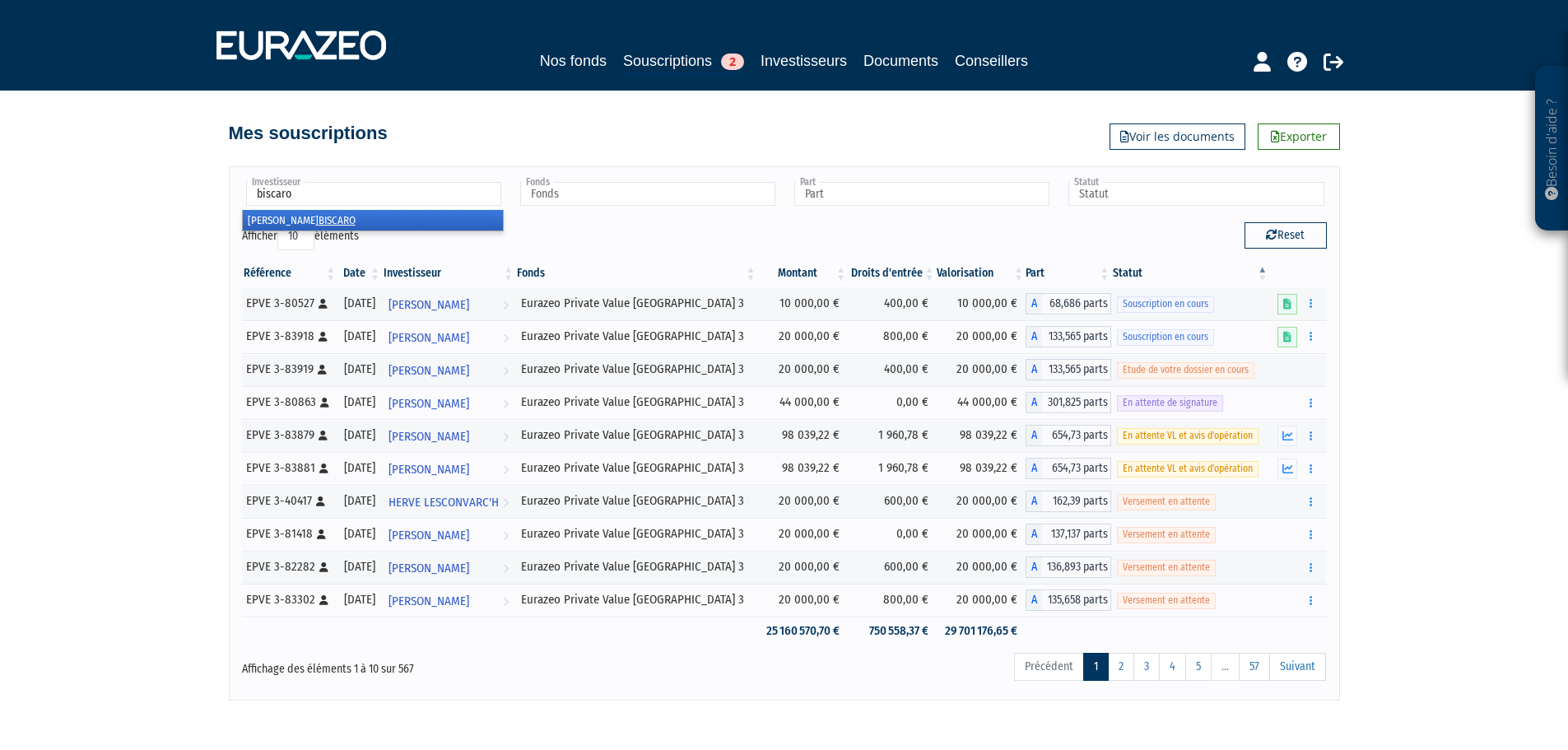
type input "biscaro"
click at [348, 226] on li "[PERSON_NAME]" at bounding box center [372, 219] width 260 height 20
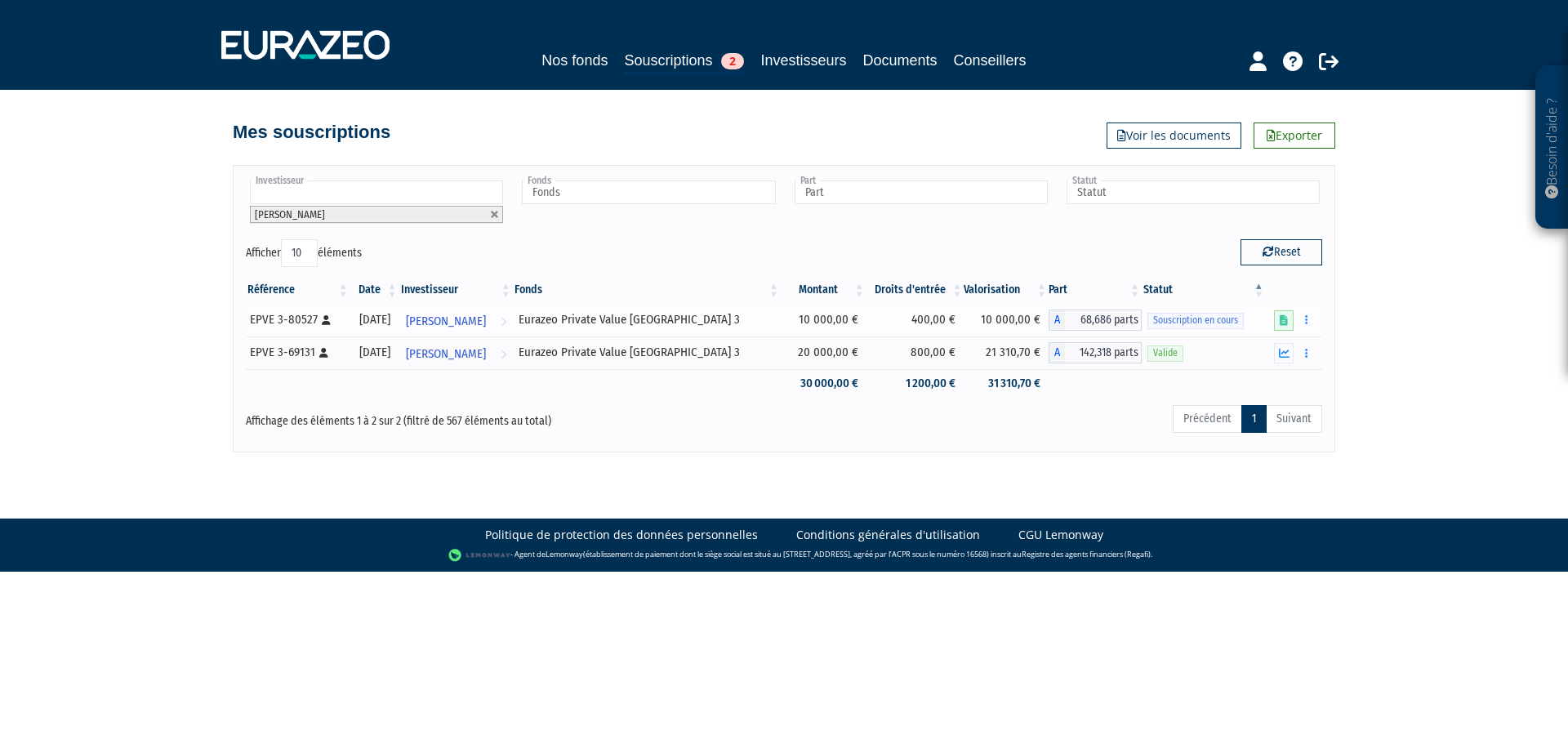
drag, startPoint x: 1132, startPoint y: 321, endPoint x: 1252, endPoint y: 332, distance: 120.5
click at [1244, 332] on tr "EPVE 3-80527 [Français] Personne physique [DATE] [PERSON_NAME] Voir l'investiss…" at bounding box center [784, 320] width 1077 height 33
click at [1313, 319] on button "button" at bounding box center [1307, 319] width 19 height 20
click at [1269, 408] on link "Supprimer" at bounding box center [1259, 412] width 106 height 27
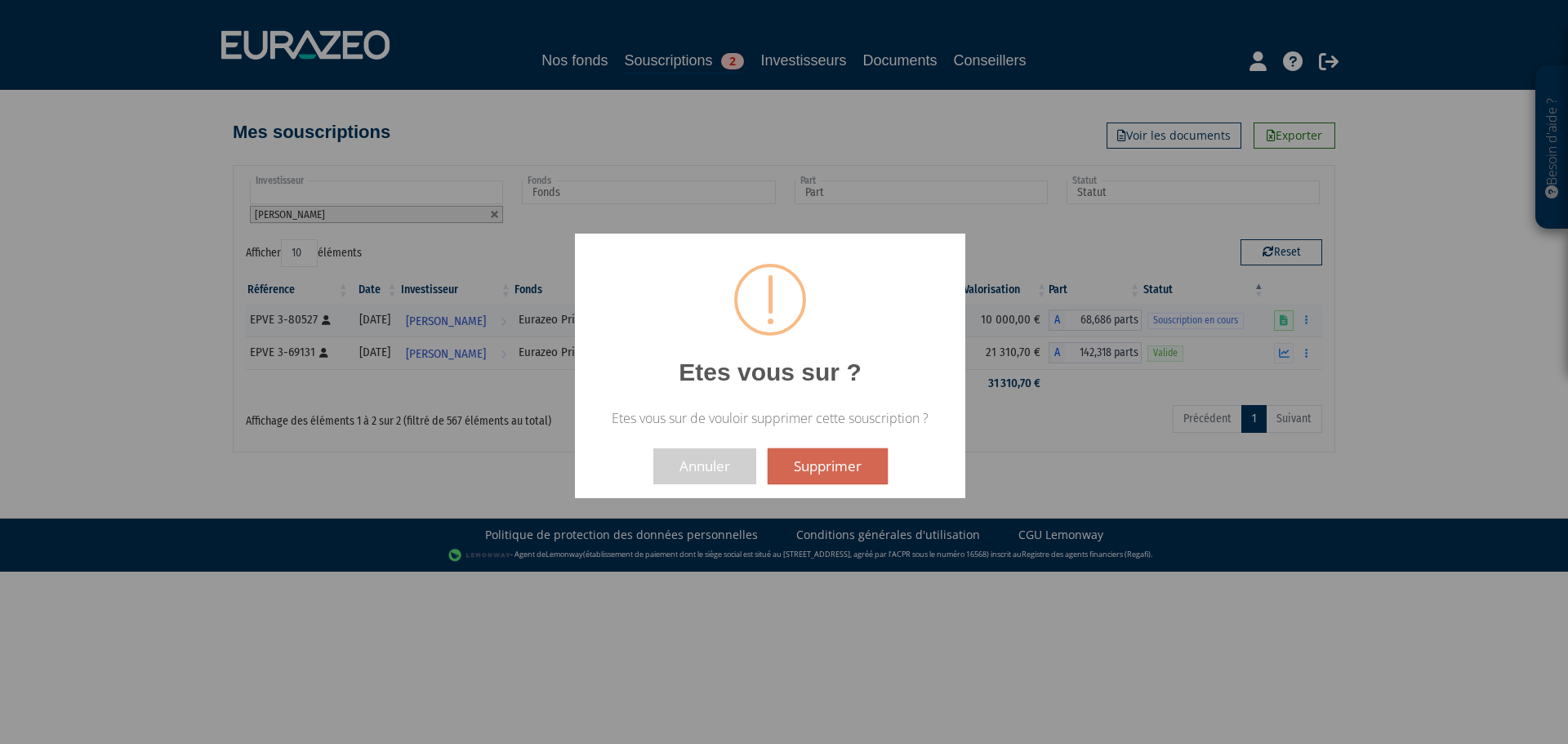
click at [825, 467] on button "Supprimer" at bounding box center [828, 466] width 120 height 36
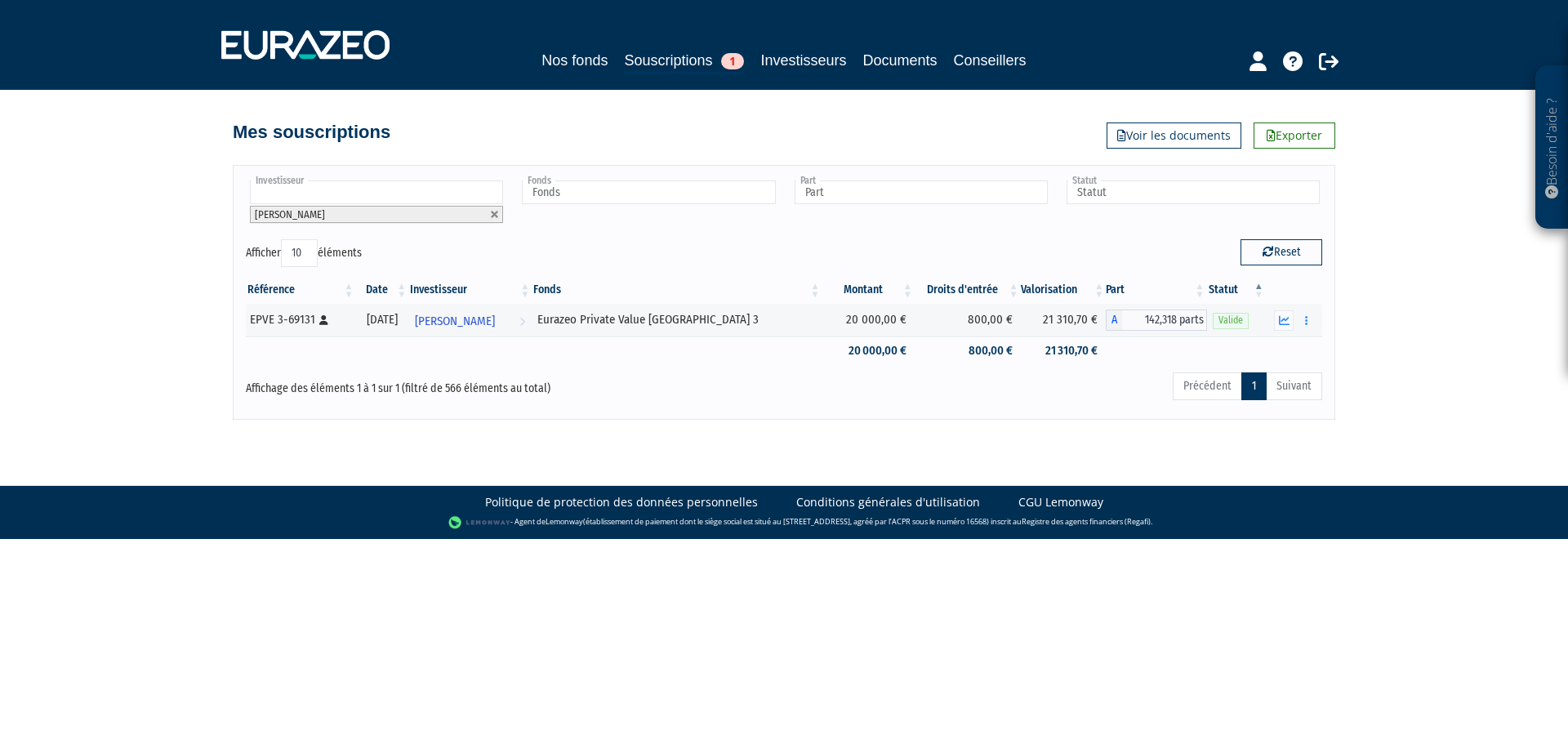
drag, startPoint x: 163, startPoint y: 292, endPoint x: 171, endPoint y: 282, distance: 12.8
click at [163, 292] on div "Besoin d'aide ? × J'ai besoin d'aide Si vous avez une question à propos du fonc…" at bounding box center [784, 210] width 1568 height 419
click at [494, 211] on link at bounding box center [495, 215] width 10 height 10
type input "Investisseur"
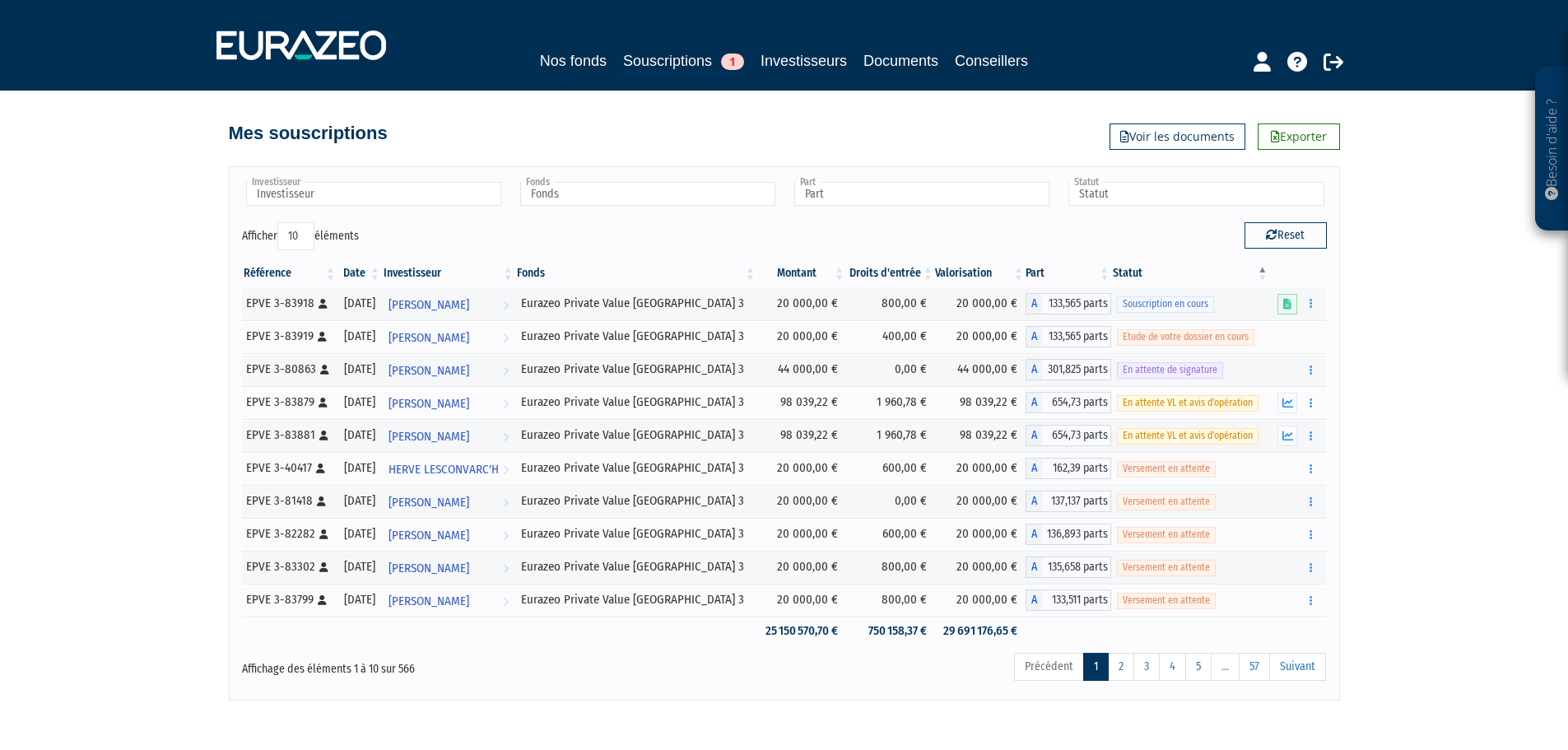
click at [93, 231] on div "Besoin d'aide ? × J'ai besoin d'aide Si vous avez une question à propos du fonc…" at bounding box center [784, 350] width 1568 height 700
